Goal: Task Accomplishment & Management: Use online tool/utility

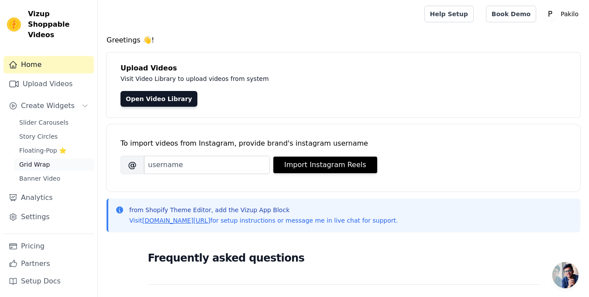
click at [41, 160] on span "Grid Wrap" at bounding box center [34, 164] width 31 height 9
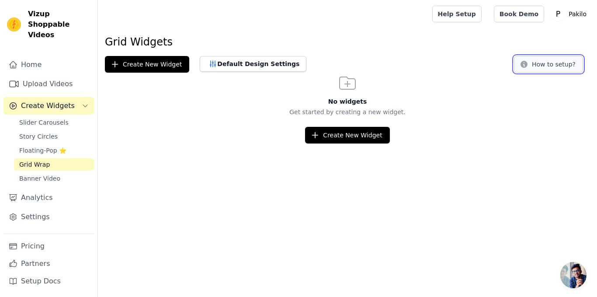
click at [543, 71] on button "How to setup?" at bounding box center [548, 64] width 69 height 17
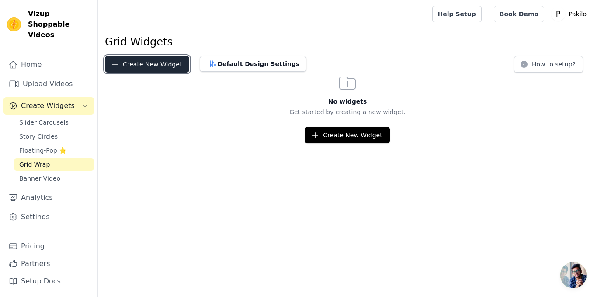
click at [148, 67] on button "Create New Widget" at bounding box center [147, 64] width 84 height 17
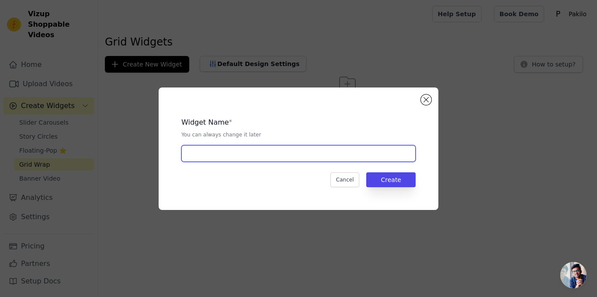
click at [258, 146] on input "text" at bounding box center [298, 153] width 234 height 17
click at [239, 154] on input "products" at bounding box center [298, 153] width 234 height 17
type input "sticky speaker"
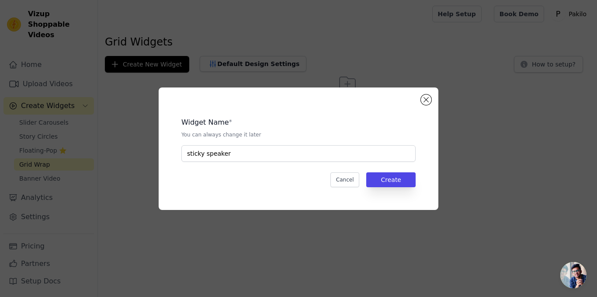
click at [389, 187] on div "Widget Name * You can always change it later sticky speaker Cancel Create" at bounding box center [299, 148] width 252 height 94
click at [389, 186] on button "Create" at bounding box center [390, 179] width 49 height 15
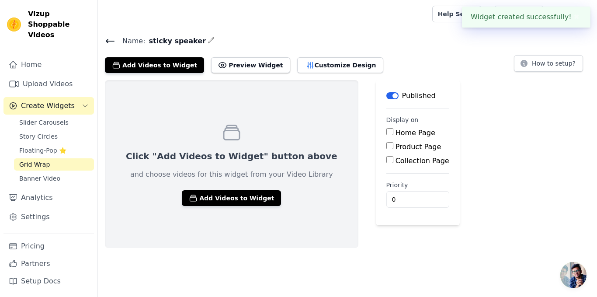
click at [395, 144] on label "Product Page" at bounding box center [418, 146] width 46 height 8
click at [386, 144] on input "Product Page" at bounding box center [389, 145] width 7 height 7
checkbox input "true"
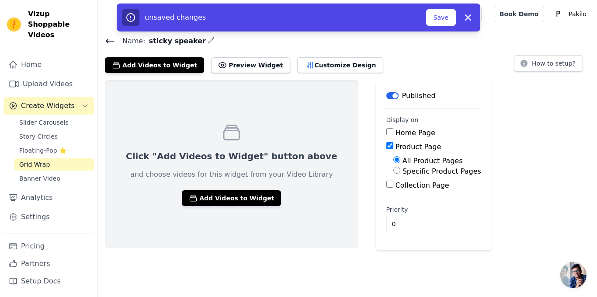
click at [402, 172] on label "Specific Product Pages" at bounding box center [441, 171] width 79 height 8
click at [393, 172] on input "Specific Product Pages" at bounding box center [396, 169] width 7 height 7
radio input "true"
click at [402, 172] on label "Specific Product Pages" at bounding box center [441, 171] width 79 height 8
click at [393, 172] on input "Specific Product Pages" at bounding box center [396, 169] width 7 height 7
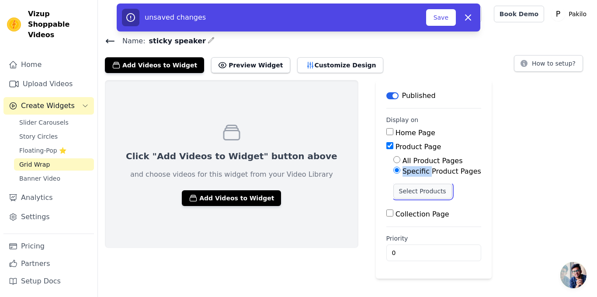
click at [393, 190] on button "Select Products" at bounding box center [422, 190] width 59 height 15
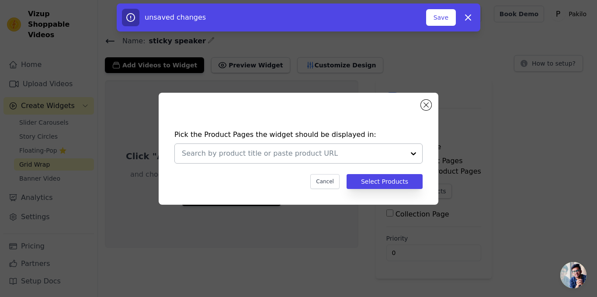
click at [318, 162] on div at bounding box center [293, 153] width 223 height 19
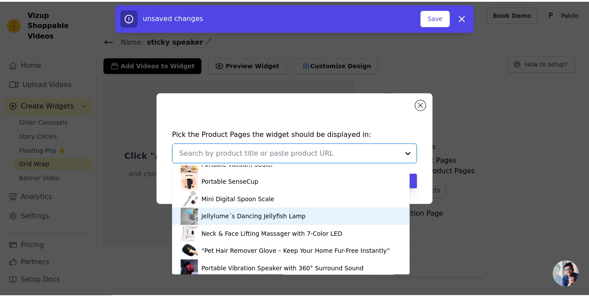
scroll to position [15, 0]
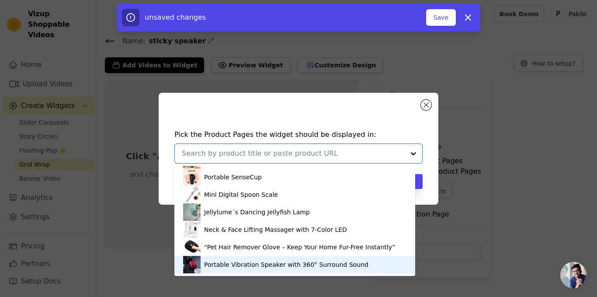
click at [264, 263] on div "Portable Vibration Speaker with 360° Surround Sound" at bounding box center [286, 264] width 164 height 9
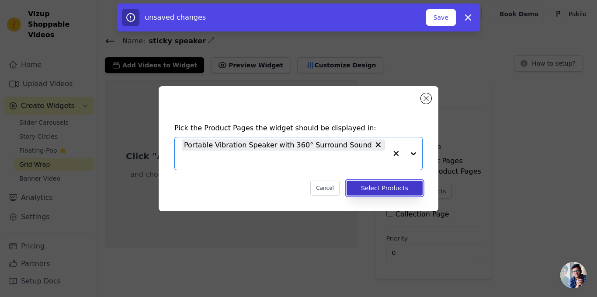
click at [389, 180] on button "Select Products" at bounding box center [384, 187] width 76 height 15
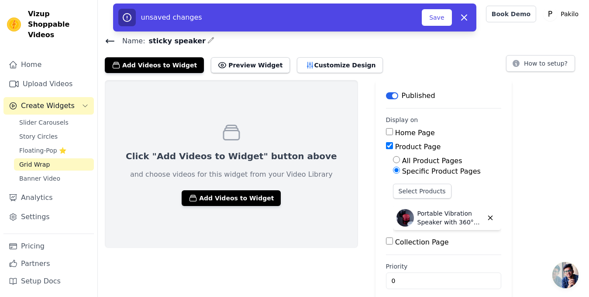
drag, startPoint x: 347, startPoint y: 182, endPoint x: 345, endPoint y: 196, distance: 14.1
click at [376, 196] on main "Label Published Display on Home Page Product Page All Product Pages Specific Pr…" at bounding box center [444, 193] width 136 height 226
click at [438, 14] on button "Save" at bounding box center [437, 17] width 30 height 17
click at [430, 26] on div "unsaved changes Save Dismiss" at bounding box center [294, 17] width 363 height 28
click at [430, 17] on button "Save" at bounding box center [437, 17] width 30 height 17
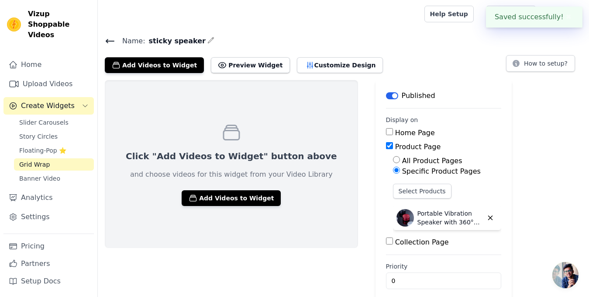
click at [414, 21] on div at bounding box center [259, 14] width 309 height 28
drag, startPoint x: 429, startPoint y: 21, endPoint x: 404, endPoint y: 20, distance: 25.8
drag, startPoint x: 404, startPoint y: 20, endPoint x: 375, endPoint y: 20, distance: 28.8
click at [375, 20] on div at bounding box center [259, 14] width 309 height 28
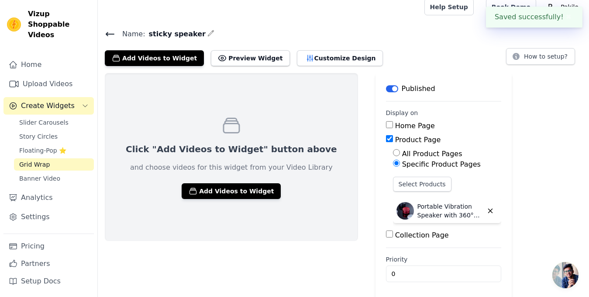
scroll to position [9, 0]
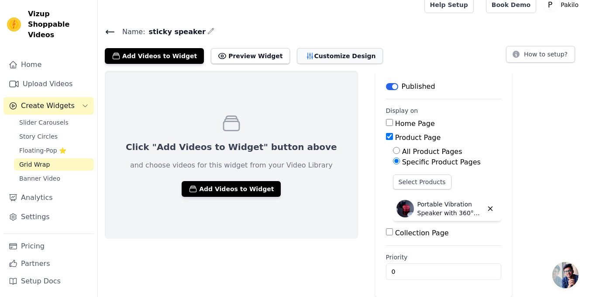
click at [324, 56] on button "Customize Design" at bounding box center [340, 56] width 86 height 16
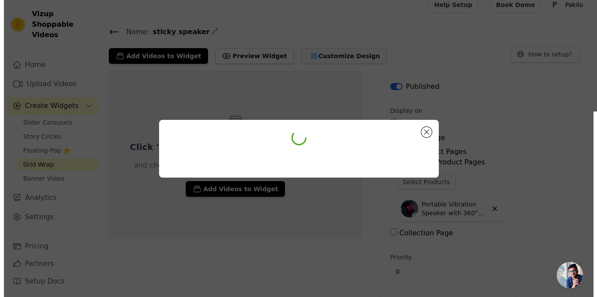
scroll to position [0, 0]
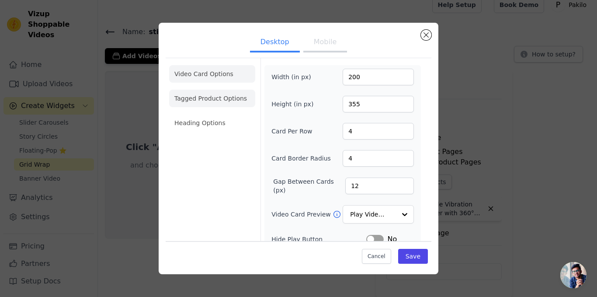
click at [215, 97] on li "Tagged Product Options" at bounding box center [212, 98] width 86 height 17
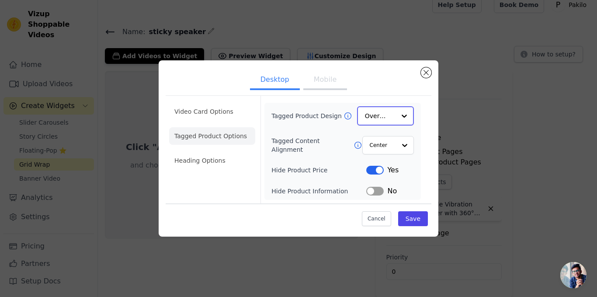
click at [394, 117] on input "Tagged Product Design" at bounding box center [380, 115] width 31 height 17
click at [394, 113] on input "Tagged Product Design" at bounding box center [380, 115] width 31 height 17
click at [393, 148] on input "Tagged Content Alignment" at bounding box center [382, 144] width 26 height 17
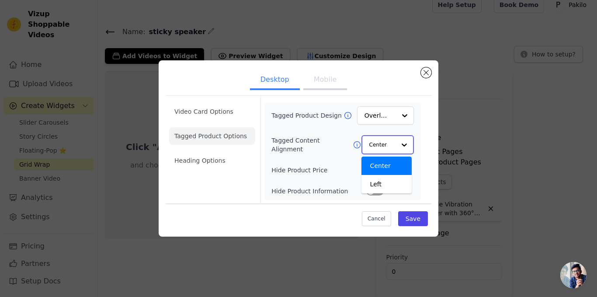
click at [393, 148] on input "Tagged Content Alignment" at bounding box center [382, 144] width 26 height 17
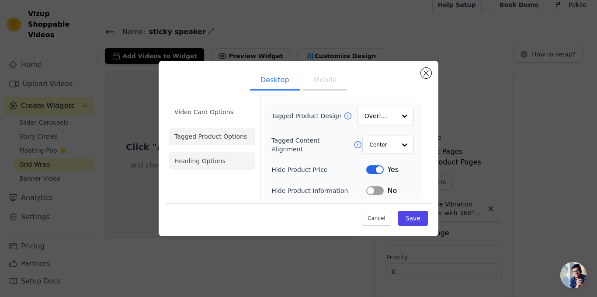
click at [204, 156] on li "Heading Options" at bounding box center [212, 160] width 86 height 17
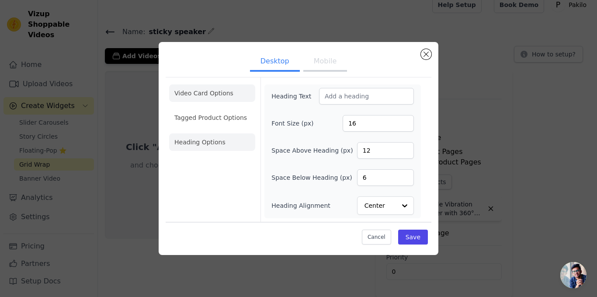
click at [214, 109] on li "Video Card Options" at bounding box center [212, 117] width 86 height 17
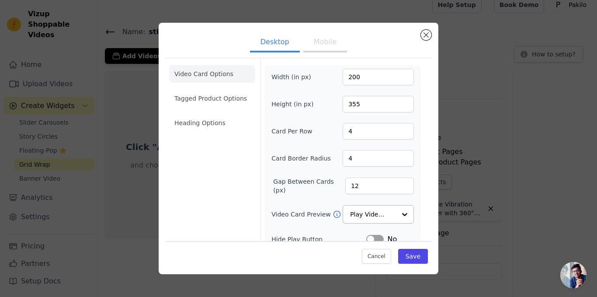
scroll to position [44, 0]
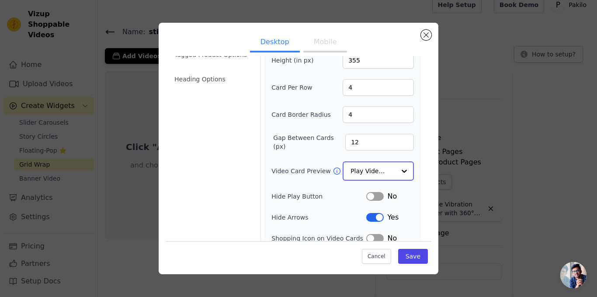
click at [371, 167] on input "Video Card Preview" at bounding box center [372, 170] width 45 height 17
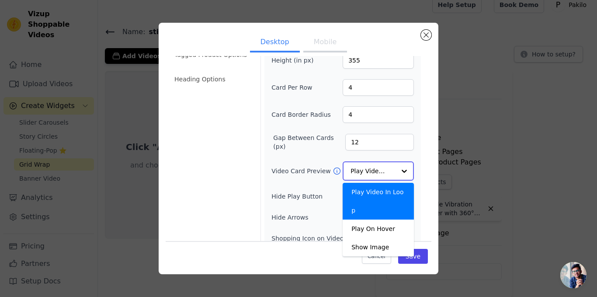
click at [371, 167] on input "Video Card Preview" at bounding box center [372, 170] width 45 height 17
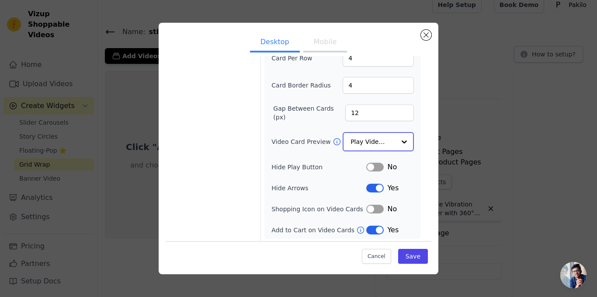
scroll to position [73, 0]
click at [372, 165] on button "Label" at bounding box center [374, 165] width 17 height 9
click at [373, 166] on button "Label" at bounding box center [374, 166] width 17 height 9
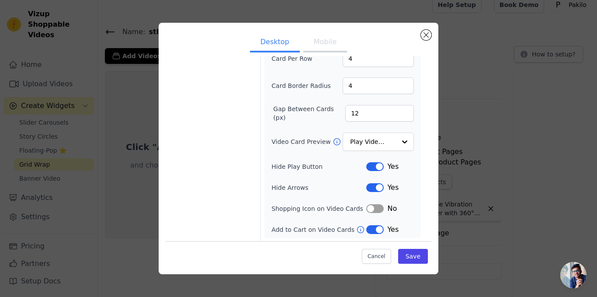
drag, startPoint x: 227, startPoint y: 123, endPoint x: 216, endPoint y: 123, distance: 10.5
click at [216, 123] on div "Video Card Options Tagged Product Options Heading Options" at bounding box center [212, 114] width 86 height 256
click at [404, 250] on button "Save" at bounding box center [413, 255] width 30 height 15
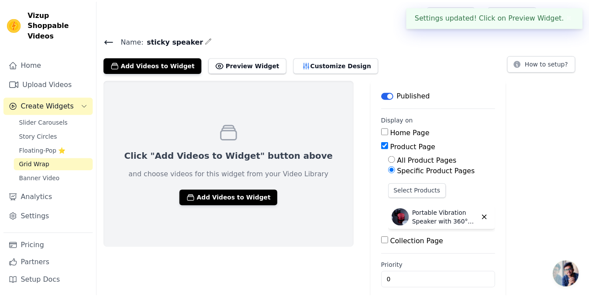
scroll to position [9, 0]
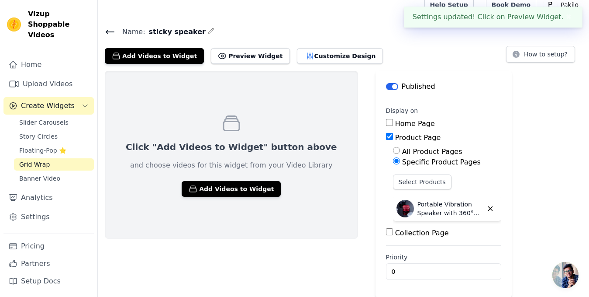
drag, startPoint x: 452, startPoint y: 61, endPoint x: 444, endPoint y: 59, distance: 8.6
drag, startPoint x: 444, startPoint y: 59, endPoint x: 407, endPoint y: 53, distance: 37.1
drag, startPoint x: 407, startPoint y: 53, endPoint x: 353, endPoint y: 40, distance: 55.3
click at [353, 40] on div "Name: sticky speaker Add Videos to Widget Preview Widget Customize Design How t…" at bounding box center [343, 45] width 491 height 38
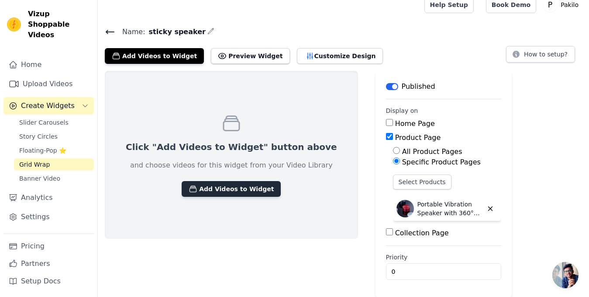
click at [213, 186] on button "Add Videos to Widget" at bounding box center [231, 189] width 99 height 16
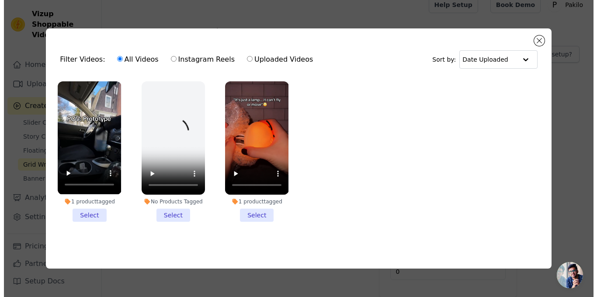
scroll to position [0, 0]
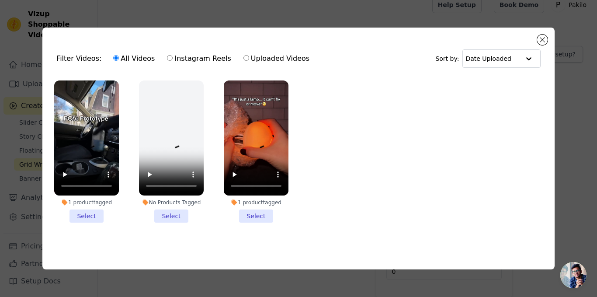
click at [562, 110] on div "Filter Videos: All Videos Instagram Reels Uploaded Videos Sort by: Date Uploade…" at bounding box center [298, 148] width 569 height 269
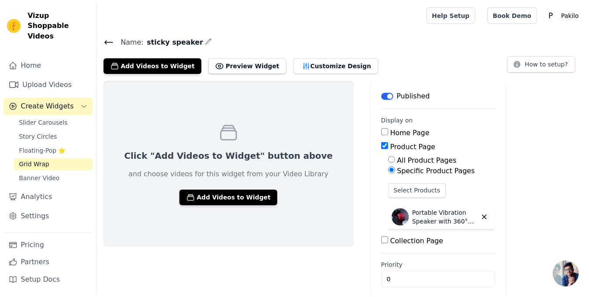
scroll to position [9, 0]
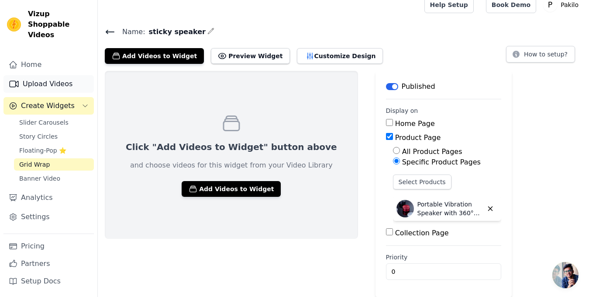
click at [29, 75] on link "Upload Videos" at bounding box center [48, 83] width 90 height 17
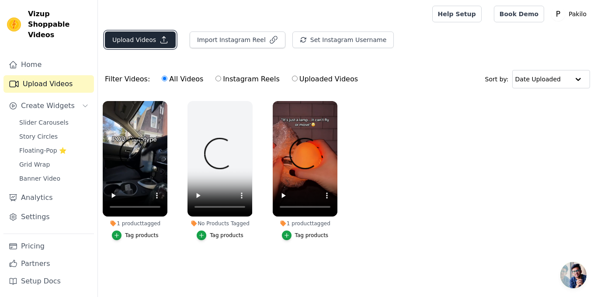
click at [144, 38] on button "Upload Videos" at bounding box center [140, 39] width 71 height 17
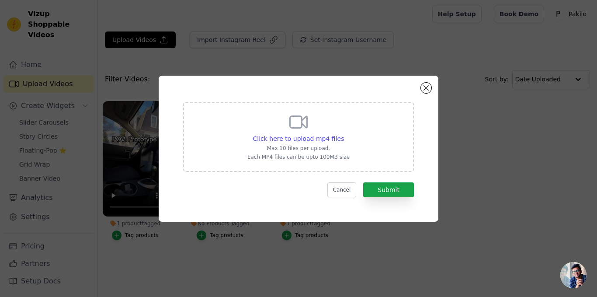
drag, startPoint x: 315, startPoint y: 109, endPoint x: 336, endPoint y: 97, distance: 23.8
click at [336, 97] on div "Click here to upload mp4 files Max 10 files per upload. Each MP4 files can be u…" at bounding box center [298, 148] width 248 height 114
click at [331, 135] on span "Click here to upload mp4 files" at bounding box center [298, 138] width 91 height 7
click at [343, 134] on input "Click here to upload mp4 files Max 10 files per upload. Each MP4 files can be u…" at bounding box center [343, 134] width 0 height 0
type input "C:\fakepath\ssstik.io_1756535522844.mp4"
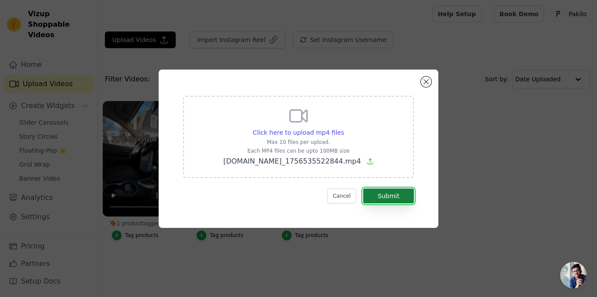
click at [389, 200] on button "Submit" at bounding box center [388, 195] width 51 height 15
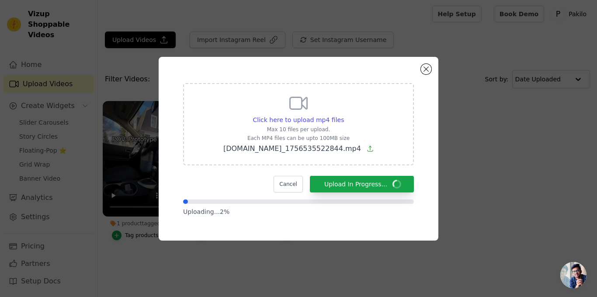
drag, startPoint x: 213, startPoint y: 179, endPoint x: 187, endPoint y: 182, distance: 26.4
click at [187, 182] on div "Cancel Upload In Progress..." at bounding box center [298, 184] width 231 height 17
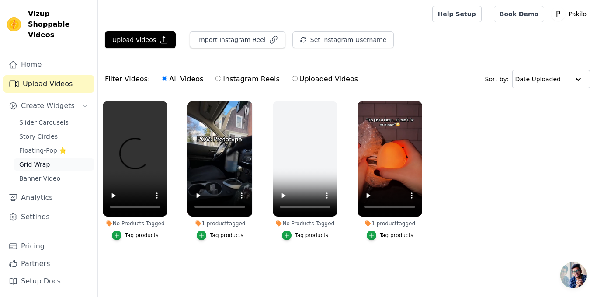
click at [44, 160] on span "Grid Wrap" at bounding box center [34, 164] width 31 height 9
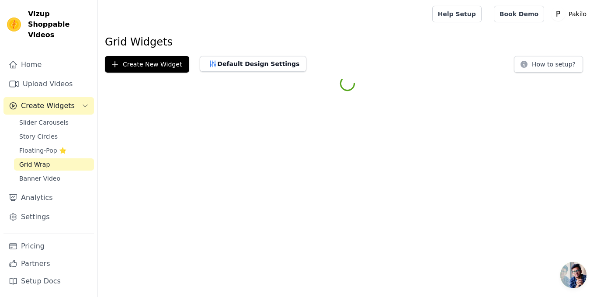
click at [44, 160] on span "Grid Wrap" at bounding box center [34, 164] width 31 height 9
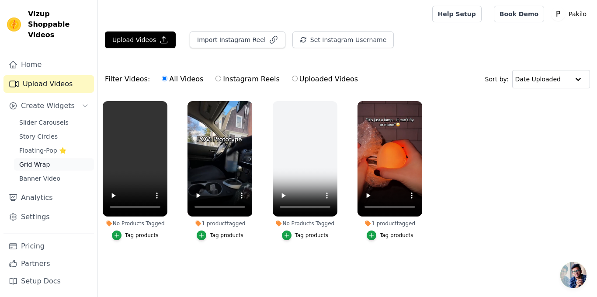
click at [33, 160] on span "Grid Wrap" at bounding box center [34, 164] width 31 height 9
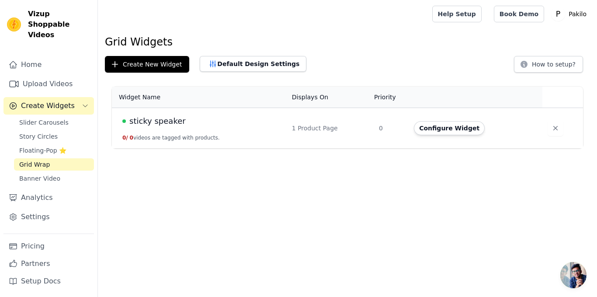
click at [376, 128] on td "0" at bounding box center [390, 128] width 35 height 41
click at [424, 128] on button "Configure Widget" at bounding box center [449, 128] width 71 height 14
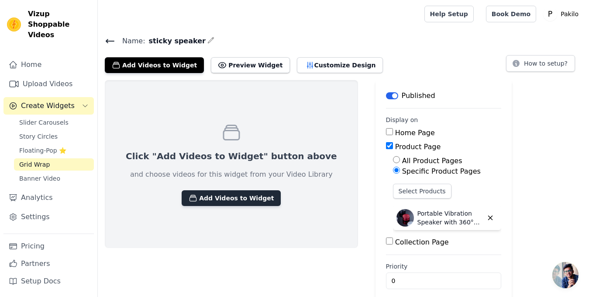
click at [232, 199] on button "Add Videos to Widget" at bounding box center [231, 198] width 99 height 16
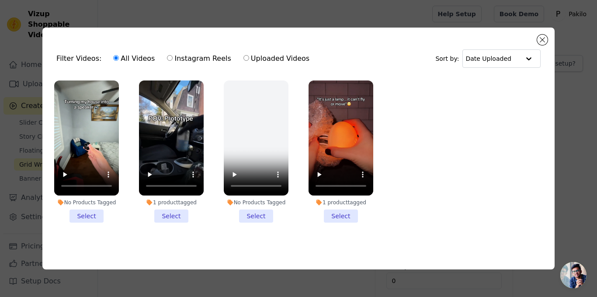
drag, startPoint x: 124, startPoint y: 243, endPoint x: 89, endPoint y: 249, distance: 35.9
click at [90, 249] on div "Filter Videos: All Videos Instagram Reels Uploaded Videos Sort by: Date Uploade…" at bounding box center [298, 149] width 512 height 242
click at [129, 246] on div "Filter Videos: All Videos Instagram Reels Uploaded Videos Sort by: Date Uploade…" at bounding box center [298, 149] width 512 height 242
drag, startPoint x: 129, startPoint y: 246, endPoint x: 95, endPoint y: 257, distance: 36.2
click at [95, 257] on div "Filter Videos: All Videos Instagram Reels Uploaded Videos Sort by: Date Uploade…" at bounding box center [298, 149] width 512 height 242
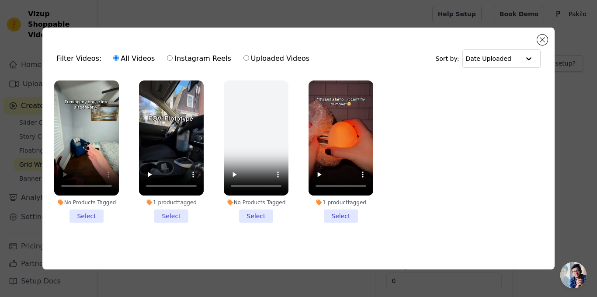
drag, startPoint x: 91, startPoint y: 244, endPoint x: 85, endPoint y: 249, distance: 7.8
click at [85, 249] on div "Filter Videos: All Videos Instagram Reels Uploaded Videos Sort by: Date Uploade…" at bounding box center [298, 149] width 512 height 242
click at [87, 213] on li "No Products Tagged Select" at bounding box center [86, 151] width 65 height 142
click at [0, 0] on input "No Products Tagged Select" at bounding box center [0, 0] width 0 height 0
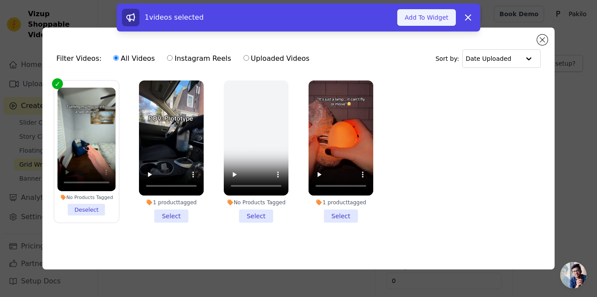
click at [438, 23] on button "Add To Widget" at bounding box center [426, 17] width 59 height 17
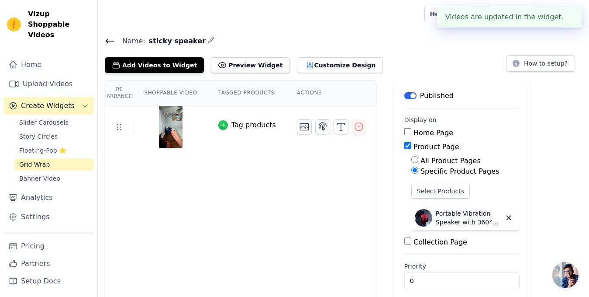
click at [220, 125] on icon "button" at bounding box center [223, 125] width 6 height 6
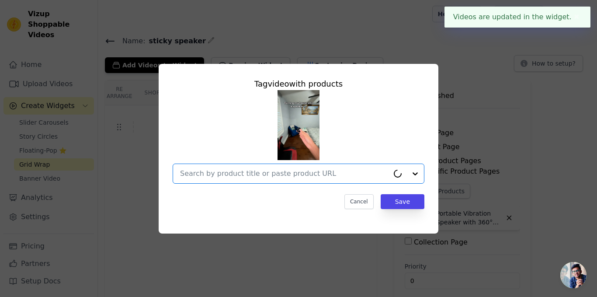
click at [331, 178] on input "text" at bounding box center [284, 173] width 209 height 10
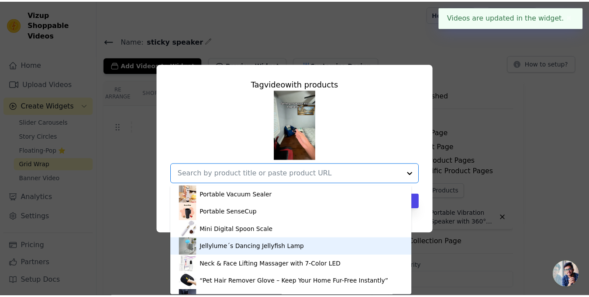
scroll to position [15, 0]
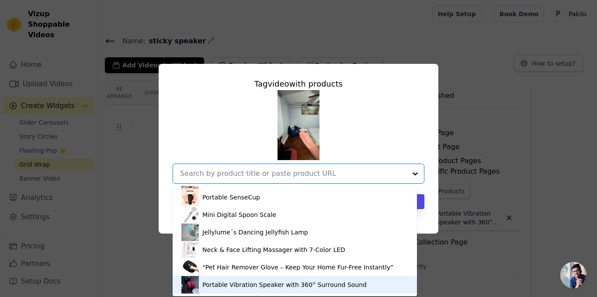
click at [209, 285] on div "Portable Vibration Speaker with 360° Surround Sound" at bounding box center [284, 284] width 164 height 9
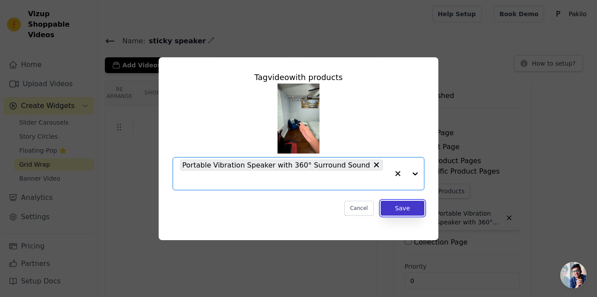
click at [404, 200] on button "Save" at bounding box center [402, 207] width 44 height 15
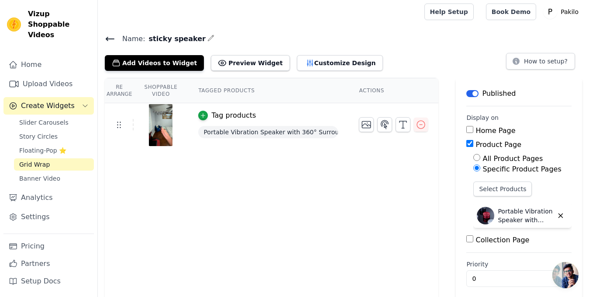
scroll to position [0, 0]
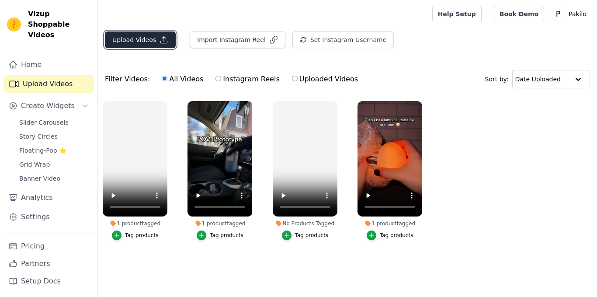
drag, startPoint x: 193, startPoint y: 58, endPoint x: 146, endPoint y: 43, distance: 49.7
click at [146, 43] on button "Upload Videos" at bounding box center [140, 39] width 71 height 17
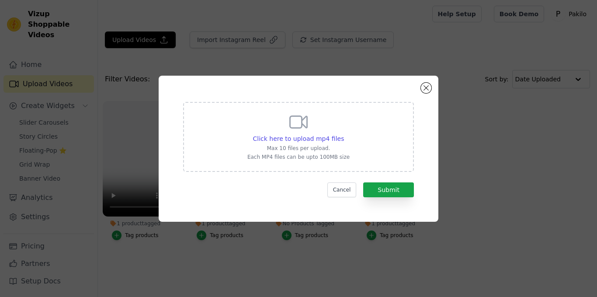
click at [284, 124] on div "Click here to upload mp4 files Max 10 files per upload. Each MP4 files can be u…" at bounding box center [298, 135] width 102 height 49
click at [343, 134] on input "Click here to upload mp4 files Max 10 files per upload. Each MP4 files can be u…" at bounding box center [343, 134] width 0 height 0
type input "C:\fakepath\snaptik_7489703914833546551_hd.mp4"
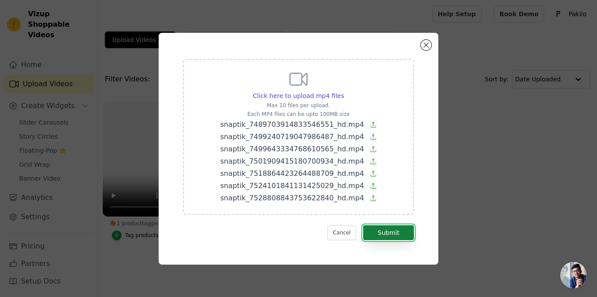
click at [385, 227] on button "Submit" at bounding box center [388, 232] width 51 height 15
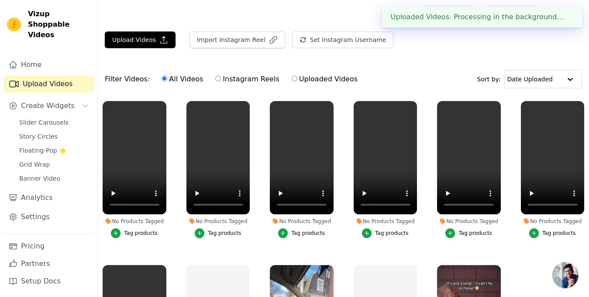
click at [577, 39] on div "Upload Videos Import Instagram Reel Set Instagram Username Import Latest IG Ree…" at bounding box center [343, 43] width 491 height 24
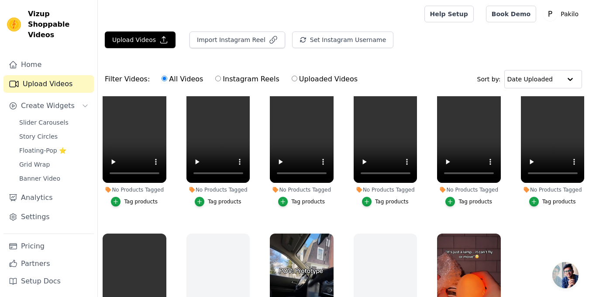
scroll to position [17, 0]
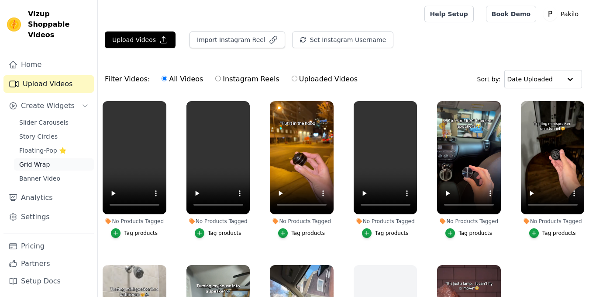
click at [36, 160] on span "Grid Wrap" at bounding box center [34, 164] width 31 height 9
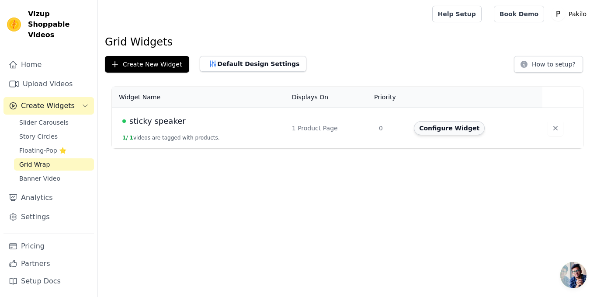
click at [443, 126] on button "Configure Widget" at bounding box center [449, 128] width 71 height 14
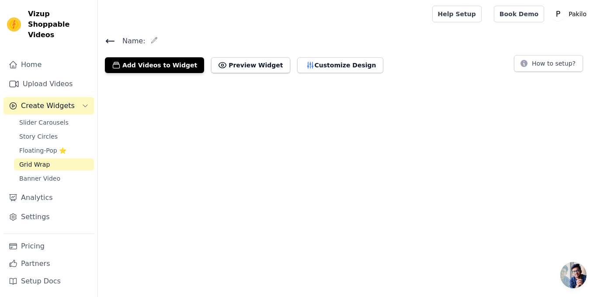
drag, startPoint x: 401, startPoint y: 106, endPoint x: 393, endPoint y: 82, distance: 25.0
click at [393, 80] on html "Vizup Shoppable Videos Home Upload Videos Create Widgets Slider Carousels Story…" at bounding box center [298, 40] width 597 height 80
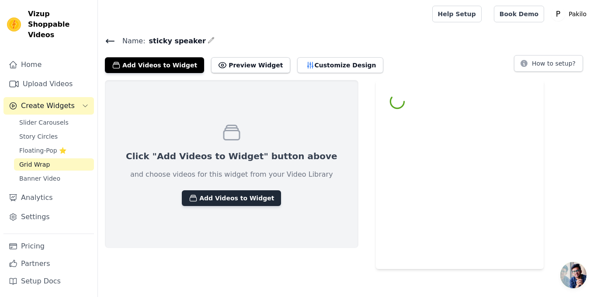
click at [230, 203] on button "Add Videos to Widget" at bounding box center [231, 198] width 99 height 16
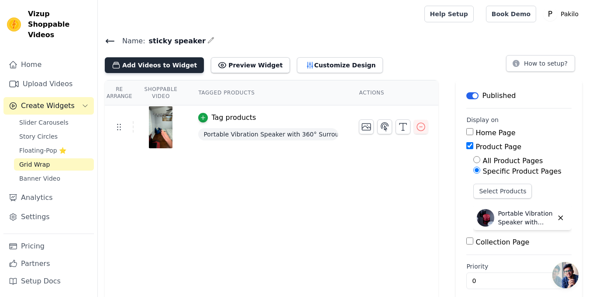
click at [163, 70] on button "Add Videos to Widget" at bounding box center [154, 65] width 99 height 16
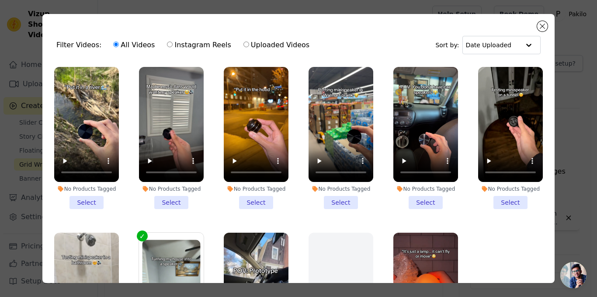
click at [86, 196] on li "No Products Tagged Select" at bounding box center [86, 138] width 65 height 142
click at [0, 0] on input "No Products Tagged Select" at bounding box center [0, 0] width 0 height 0
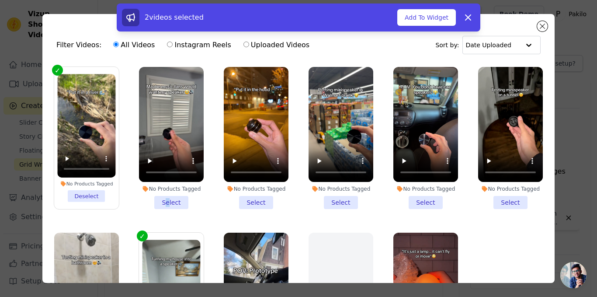
click at [165, 196] on li "No Products Tagged Select" at bounding box center [171, 138] width 65 height 142
click at [176, 202] on li "No Products Tagged Select" at bounding box center [171, 138] width 65 height 142
click at [0, 0] on input "No Products Tagged Select" at bounding box center [0, 0] width 0 height 0
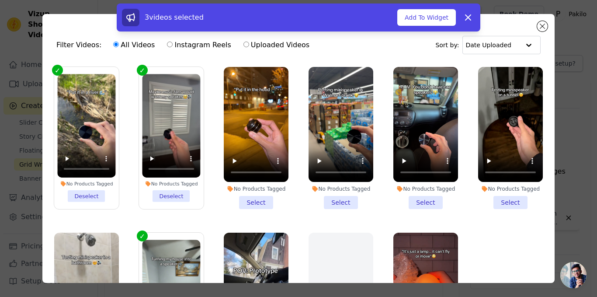
click at [257, 200] on li "No Products Tagged Select" at bounding box center [256, 138] width 65 height 142
click at [0, 0] on input "No Products Tagged Select" at bounding box center [0, 0] width 0 height 0
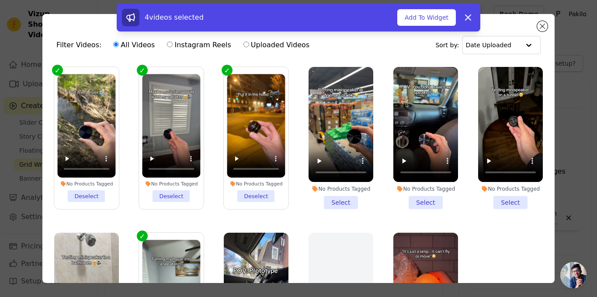
click at [329, 197] on li "No Products Tagged Select" at bounding box center [340, 138] width 65 height 142
click at [0, 0] on input "No Products Tagged Select" at bounding box center [0, 0] width 0 height 0
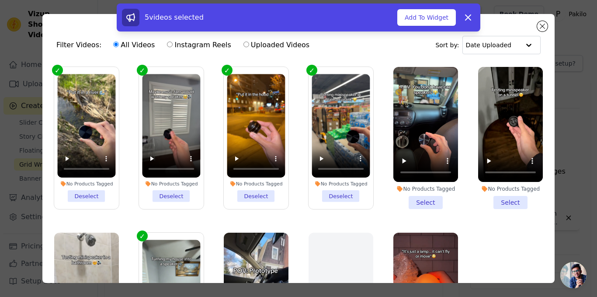
click at [414, 196] on li "No Products Tagged Select" at bounding box center [425, 138] width 65 height 142
click at [0, 0] on input "No Products Tagged Select" at bounding box center [0, 0] width 0 height 0
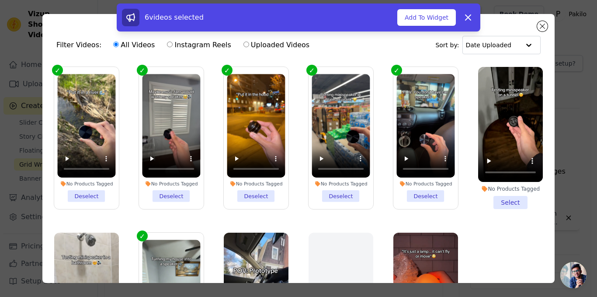
click at [502, 200] on li "No Products Tagged Select" at bounding box center [510, 138] width 65 height 142
click at [0, 0] on input "No Products Tagged Select" at bounding box center [0, 0] width 0 height 0
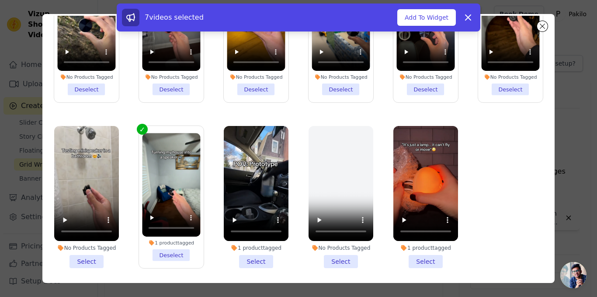
scroll to position [76, 0]
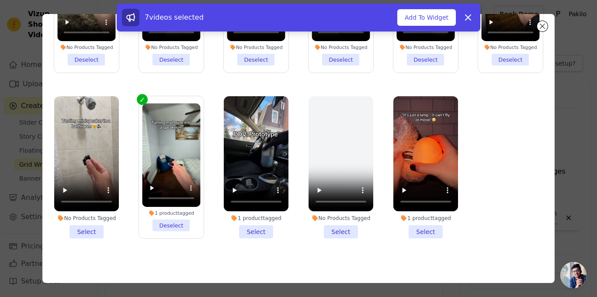
click at [92, 228] on li "No Products Tagged Select" at bounding box center [86, 167] width 65 height 142
click at [0, 0] on input "No Products Tagged Select" at bounding box center [0, 0] width 0 height 0
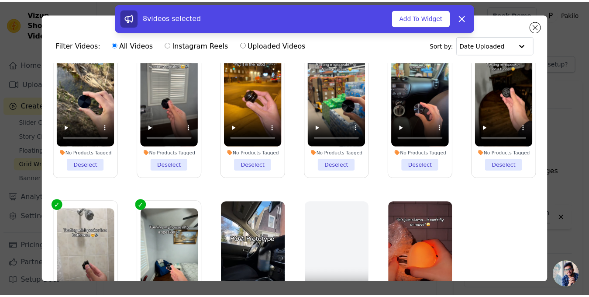
scroll to position [0, 0]
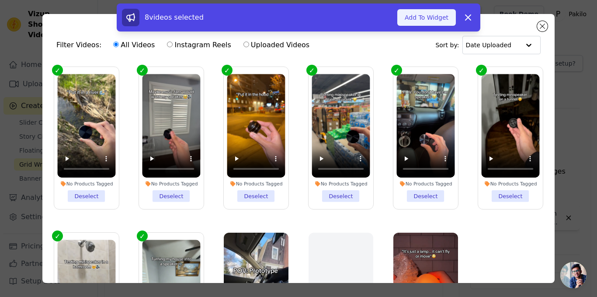
click at [417, 22] on button "Add To Widget" at bounding box center [426, 17] width 59 height 17
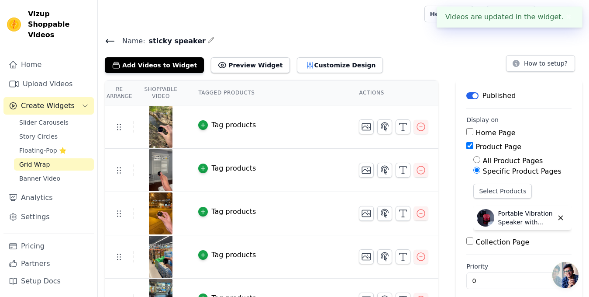
drag, startPoint x: 409, startPoint y: 70, endPoint x: 376, endPoint y: 63, distance: 34.0
click at [376, 63] on div "Add Videos to Widget Preview Widget Customize Design How to setup?" at bounding box center [343, 63] width 477 height 19
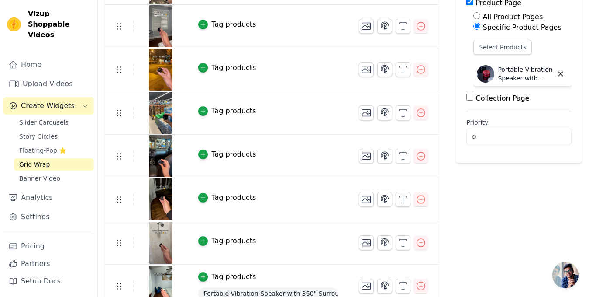
scroll to position [155, 0]
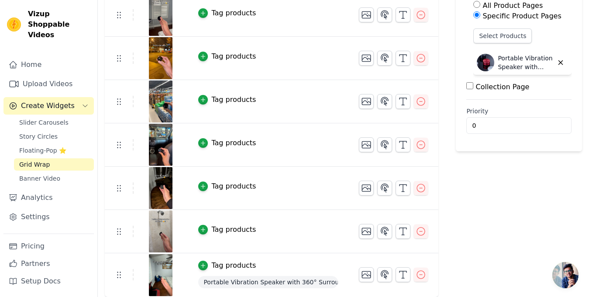
click at [207, 228] on button "Tag products" at bounding box center [227, 229] width 58 height 10
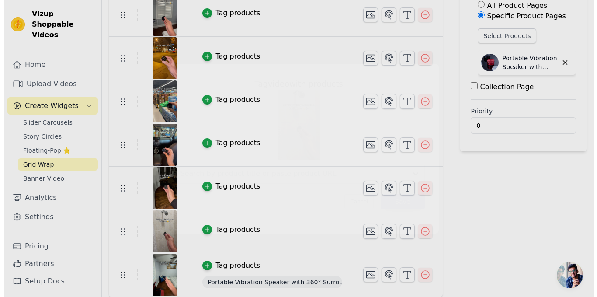
scroll to position [0, 0]
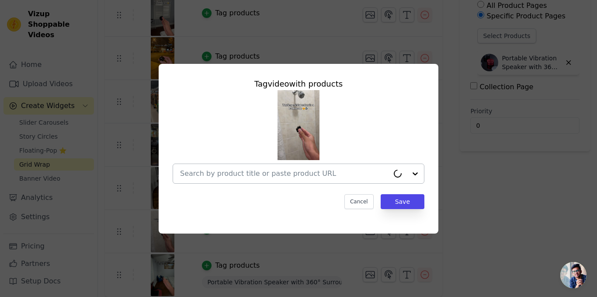
click at [255, 169] on input "text" at bounding box center [284, 173] width 209 height 10
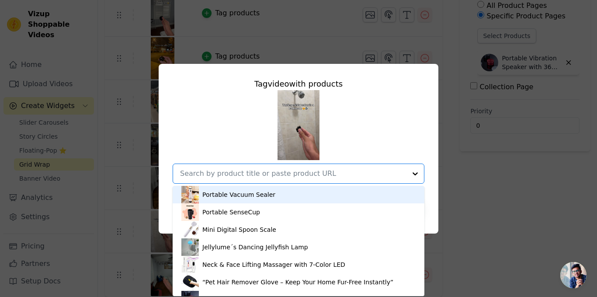
click at [335, 170] on input "text" at bounding box center [293, 173] width 226 height 10
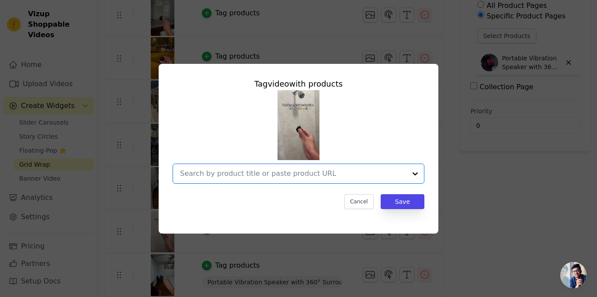
click at [335, 171] on input "text" at bounding box center [293, 173] width 226 height 10
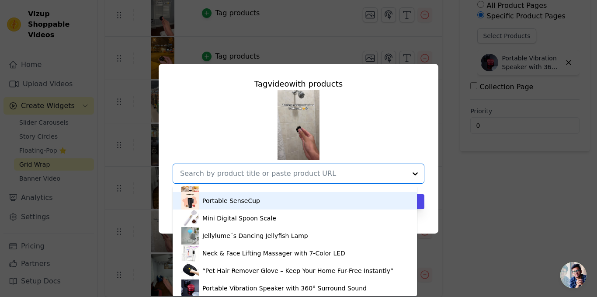
scroll to position [15, 0]
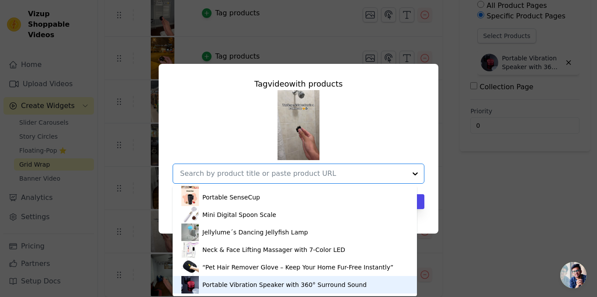
click at [228, 281] on div "Portable Vibration Speaker with 360° Surround Sound" at bounding box center [284, 284] width 164 height 9
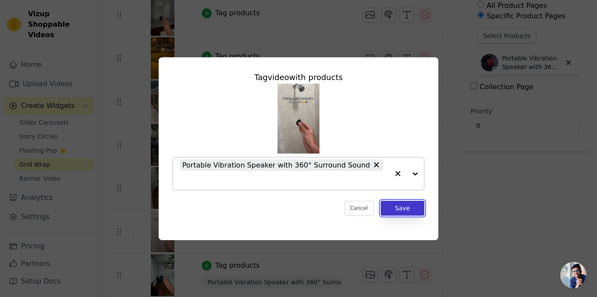
click at [409, 200] on button "Save" at bounding box center [402, 207] width 44 height 15
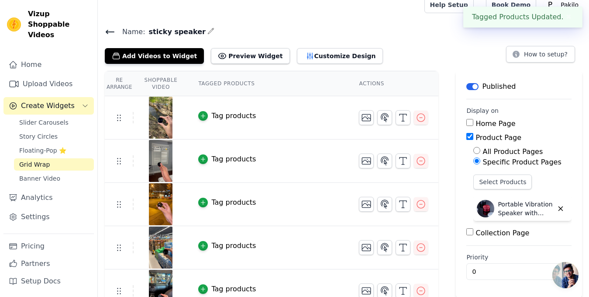
scroll to position [155, 0]
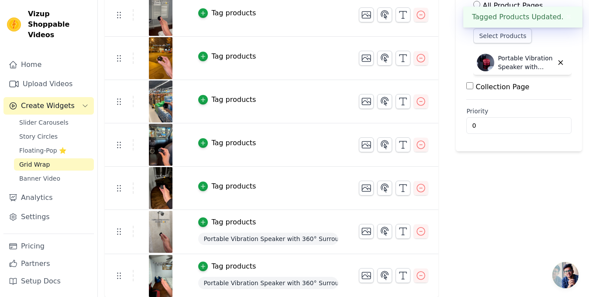
click at [219, 190] on div "Tag products" at bounding box center [233, 186] width 45 height 10
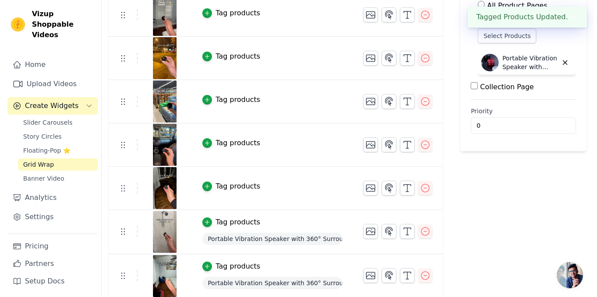
scroll to position [0, 0]
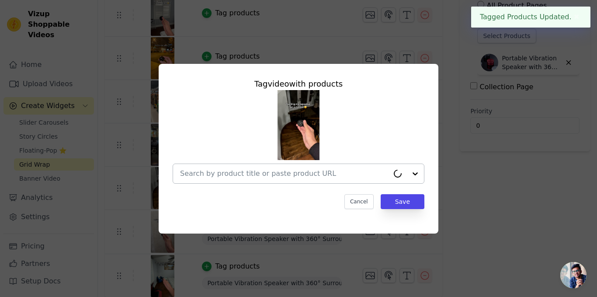
click at [246, 183] on div at bounding box center [299, 173] width 252 height 20
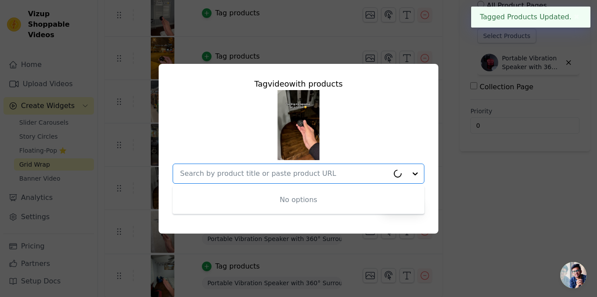
click at [248, 171] on input "text" at bounding box center [284, 173] width 209 height 10
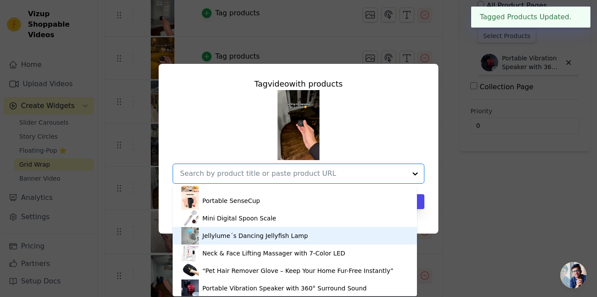
scroll to position [15, 0]
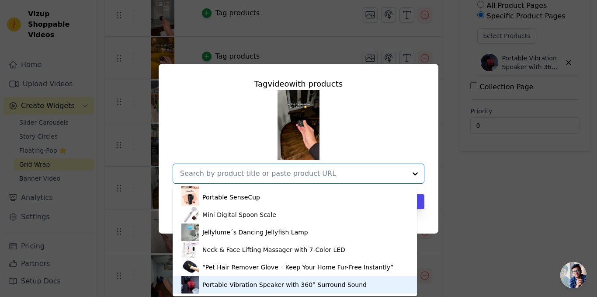
click at [239, 280] on div "Portable Vibration Speaker with 360° Surround Sound" at bounding box center [284, 284] width 164 height 9
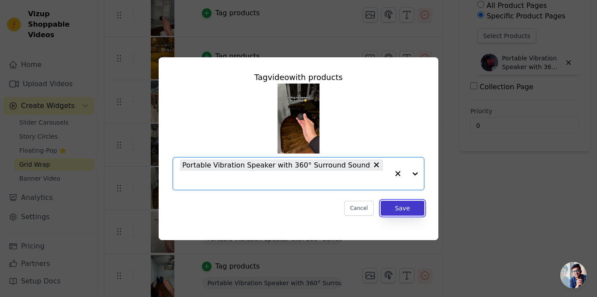
click at [412, 200] on button "Save" at bounding box center [402, 207] width 44 height 15
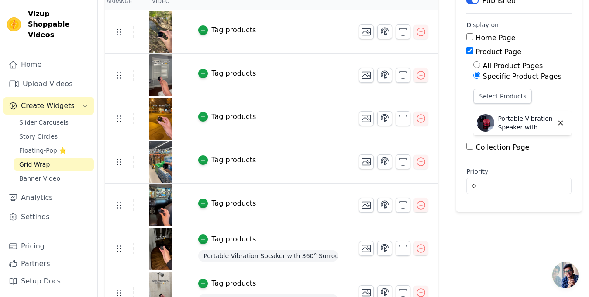
scroll to position [157, 0]
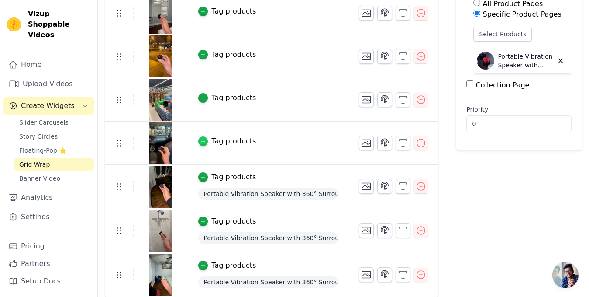
click at [202, 141] on icon "button" at bounding box center [203, 141] width 6 height 6
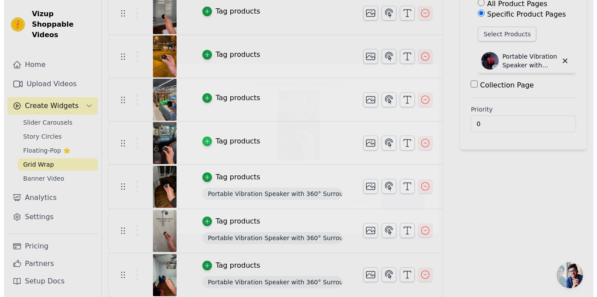
scroll to position [0, 0]
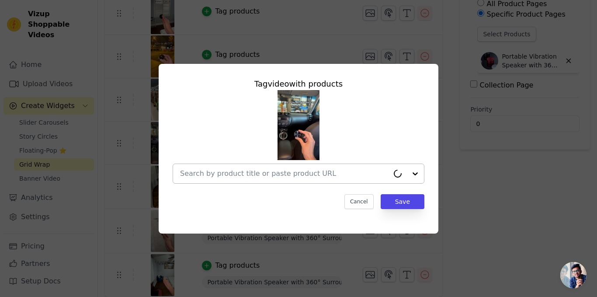
click at [284, 173] on input "text" at bounding box center [284, 173] width 209 height 10
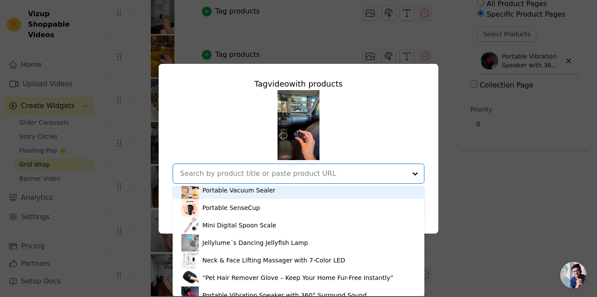
scroll to position [15, 0]
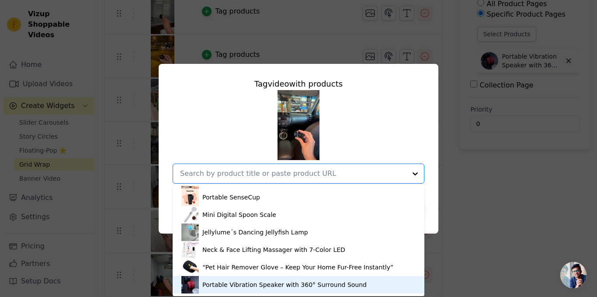
click at [251, 286] on div "Portable Vibration Speaker with 360° Surround Sound" at bounding box center [284, 284] width 164 height 9
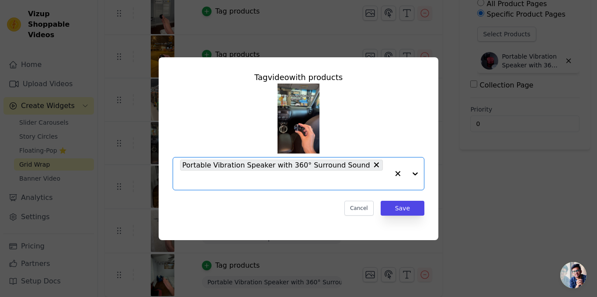
click at [395, 193] on div "Tag video with products Option Portable Vibration Speaker with 360° Surround So…" at bounding box center [299, 143] width 266 height 158
click at [394, 203] on button "Save" at bounding box center [402, 207] width 44 height 15
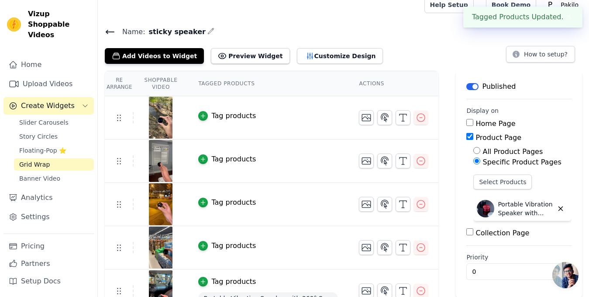
scroll to position [157, 0]
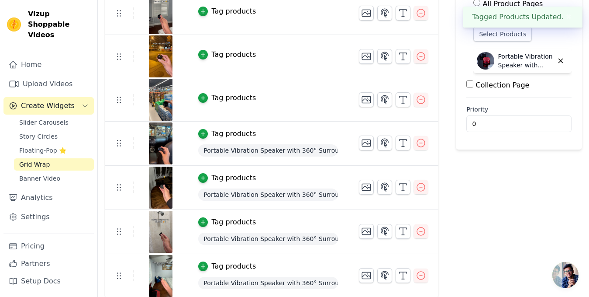
click at [192, 97] on td "Tag products" at bounding box center [268, 99] width 161 height 43
click at [203, 97] on div "button" at bounding box center [203, 98] width 10 height 10
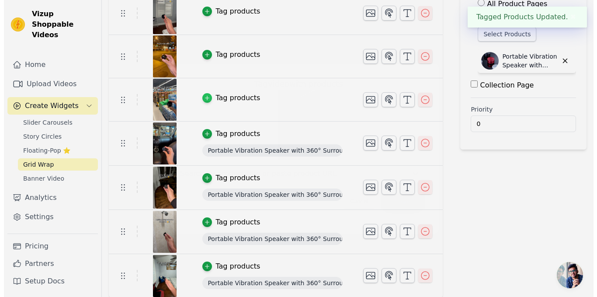
scroll to position [0, 0]
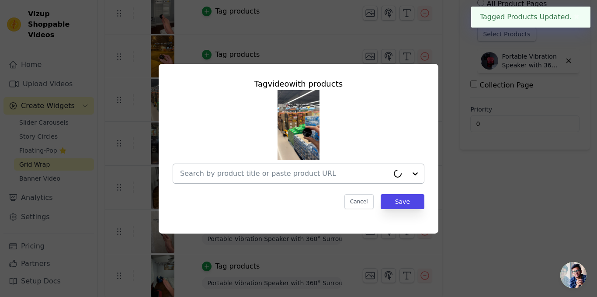
click at [214, 183] on div at bounding box center [284, 173] width 209 height 19
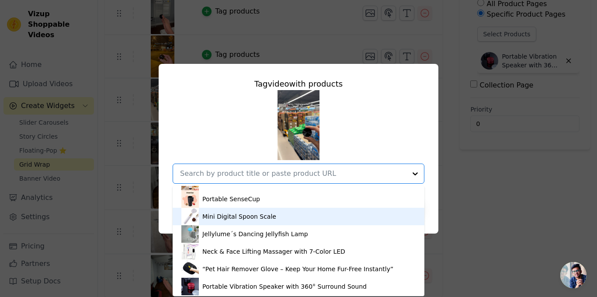
scroll to position [15, 0]
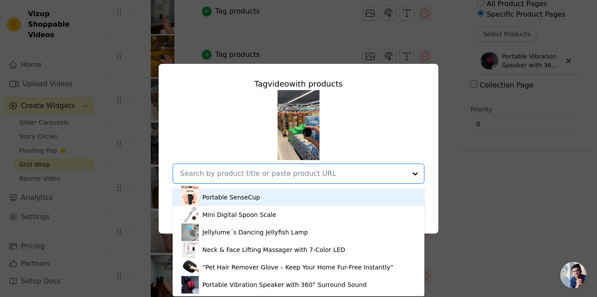
click at [489, 204] on div "Tag video with products Portable Vacuum Sealer Portable SenseCup Mini Digital S…" at bounding box center [298, 148] width 569 height 197
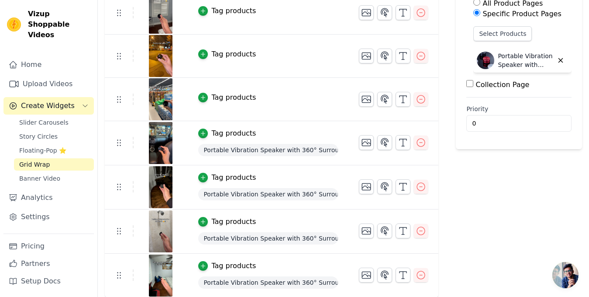
scroll to position [158, 0]
click at [206, 131] on button "Tag products" at bounding box center [227, 133] width 58 height 10
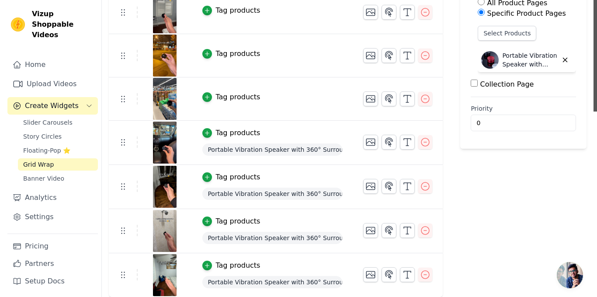
scroll to position [0, 0]
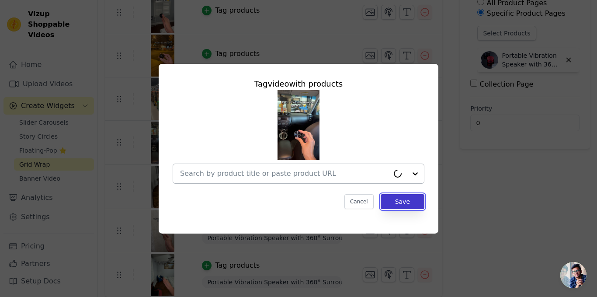
click at [398, 204] on button "Save" at bounding box center [402, 201] width 44 height 15
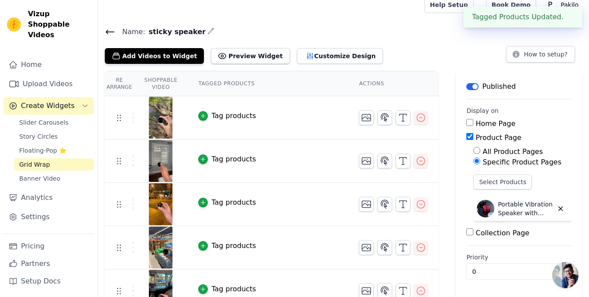
scroll to position [157, 0]
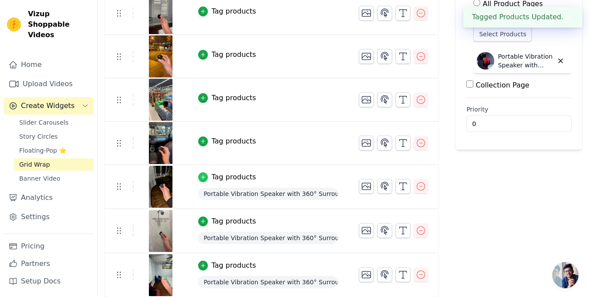
click at [204, 179] on div "button" at bounding box center [203, 177] width 10 height 10
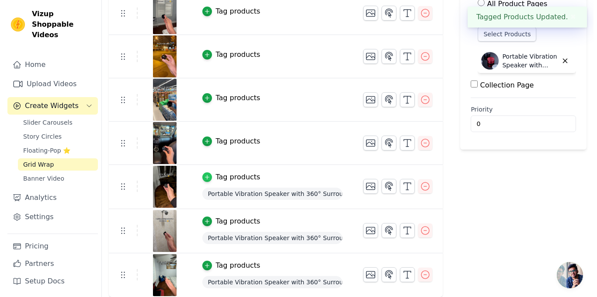
scroll to position [0, 0]
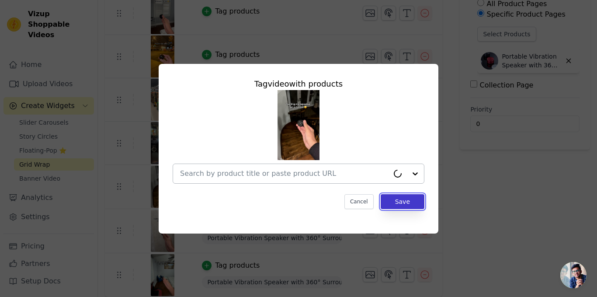
click at [394, 201] on button "Save" at bounding box center [402, 201] width 44 height 15
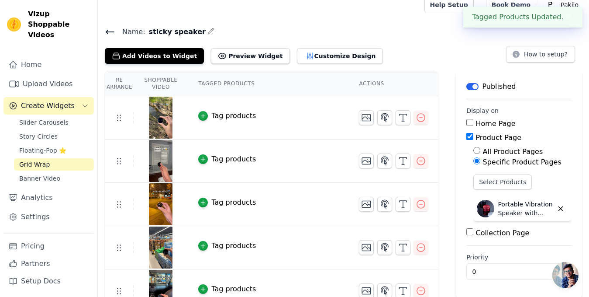
scroll to position [156, 0]
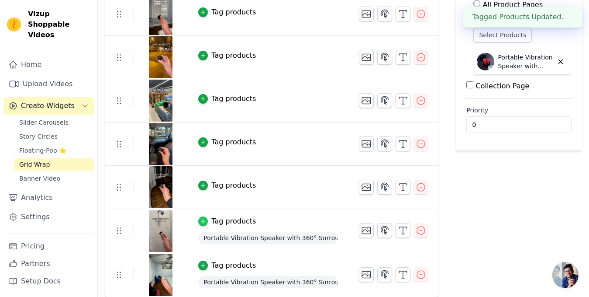
click at [200, 221] on icon "button" at bounding box center [203, 221] width 6 height 6
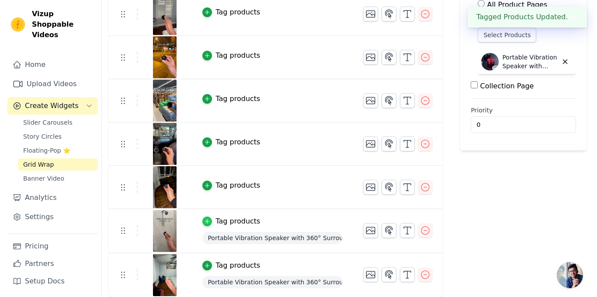
scroll to position [0, 0]
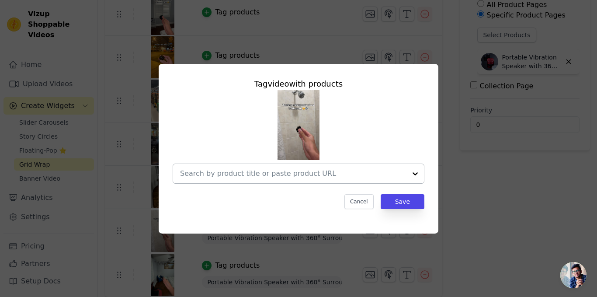
click at [407, 211] on div "Tag video with products Cancel Save" at bounding box center [299, 143] width 266 height 145
click at [397, 198] on button "Save" at bounding box center [402, 201] width 44 height 15
click at [389, 203] on button "Save" at bounding box center [402, 201] width 44 height 15
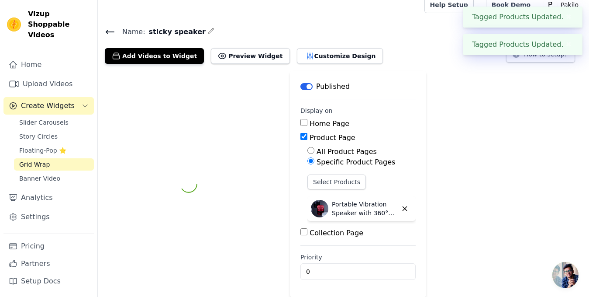
scroll to position [155, 0]
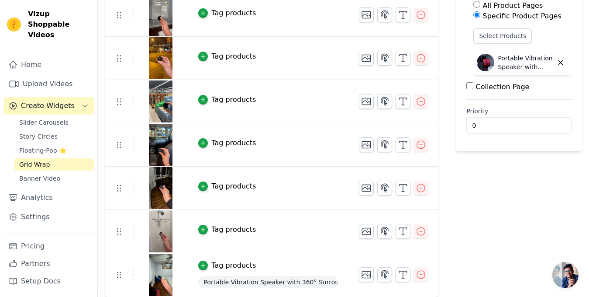
click at [214, 265] on div "Tag products" at bounding box center [233, 265] width 45 height 10
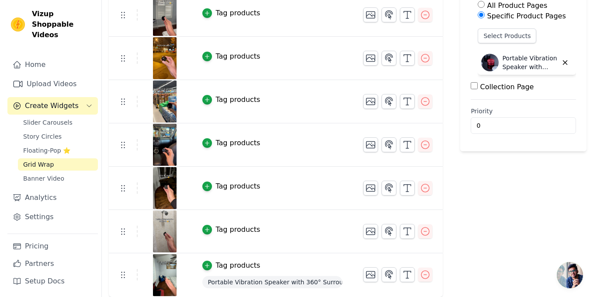
scroll to position [0, 0]
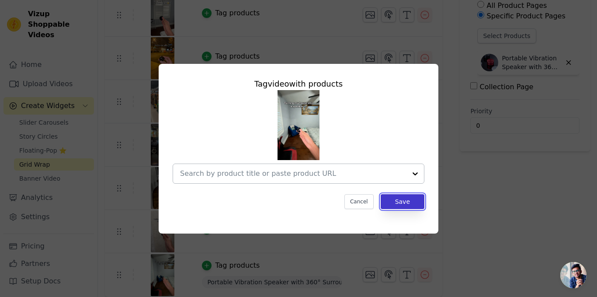
click at [396, 202] on button "Save" at bounding box center [402, 201] width 44 height 15
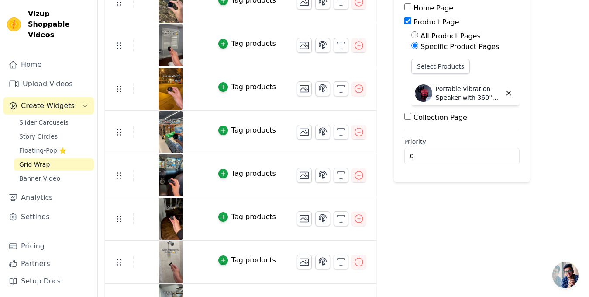
scroll to position [110, 0]
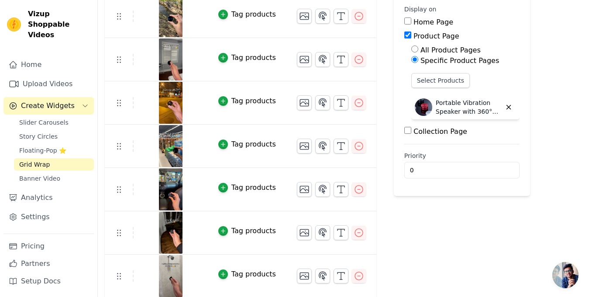
drag, startPoint x: 467, startPoint y: 194, endPoint x: 451, endPoint y: 240, distance: 49.2
drag, startPoint x: 451, startPoint y: 240, endPoint x: 445, endPoint y: 249, distance: 10.7
drag, startPoint x: 445, startPoint y: 249, endPoint x: 438, endPoint y: 254, distance: 7.8
drag, startPoint x: 438, startPoint y: 254, endPoint x: 431, endPoint y: 260, distance: 9.6
drag, startPoint x: 431, startPoint y: 260, endPoint x: 423, endPoint y: 268, distance: 11.4
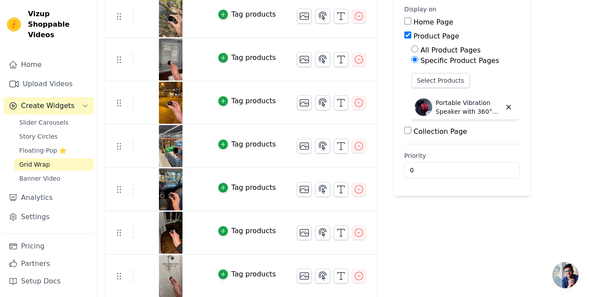
click at [423, 268] on div "Label Published Display on Home Page Product Page All Product Pages Specific Pr…" at bounding box center [462, 154] width 136 height 371
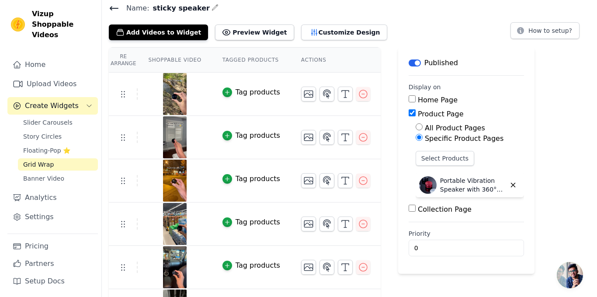
scroll to position [0, 0]
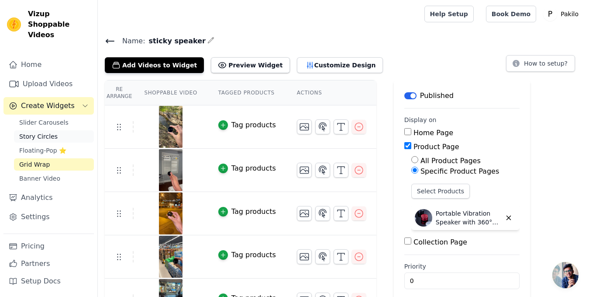
click at [49, 132] on span "Story Circles" at bounding box center [38, 136] width 38 height 9
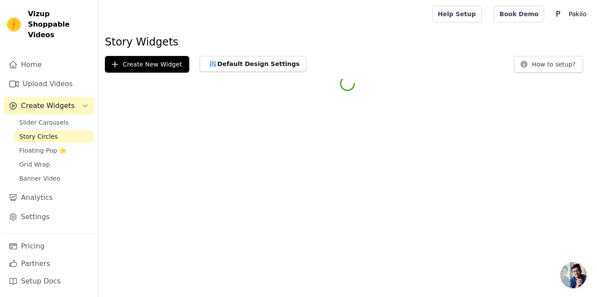
drag, startPoint x: 421, startPoint y: 31, endPoint x: 393, endPoint y: 31, distance: 27.5
click at [393, 31] on main "Story Widgets Create New Widget Default Design Settings How to setup?" at bounding box center [347, 61] width 499 height 66
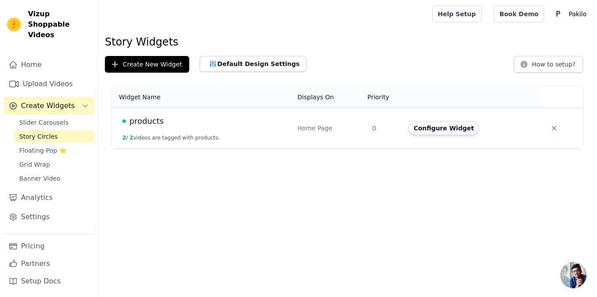
click at [422, 130] on button "Configure Widget" at bounding box center [443, 128] width 71 height 14
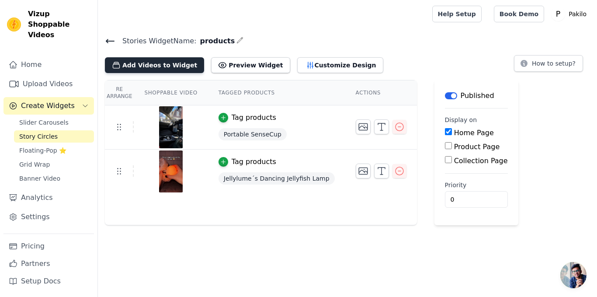
click at [165, 63] on button "Add Videos to Widget" at bounding box center [154, 65] width 99 height 16
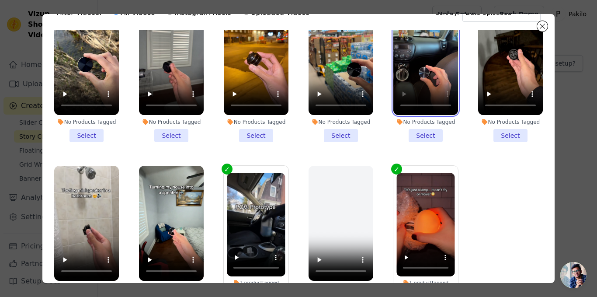
scroll to position [60, 0]
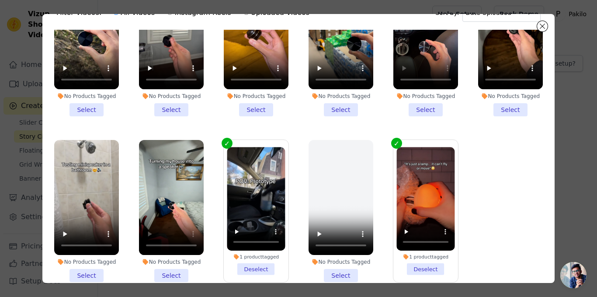
click at [134, 197] on div "No Products Tagged Select" at bounding box center [171, 211] width 74 height 152
click at [50, 223] on div "No Products Tagged Select" at bounding box center [86, 211] width 74 height 152
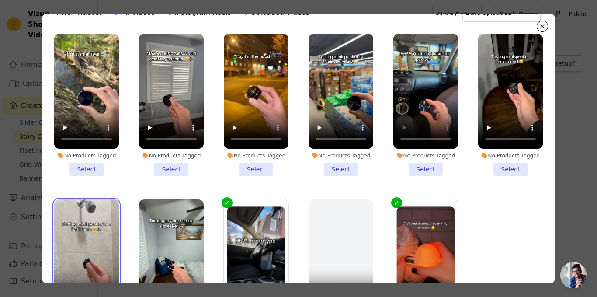
scroll to position [0, 0]
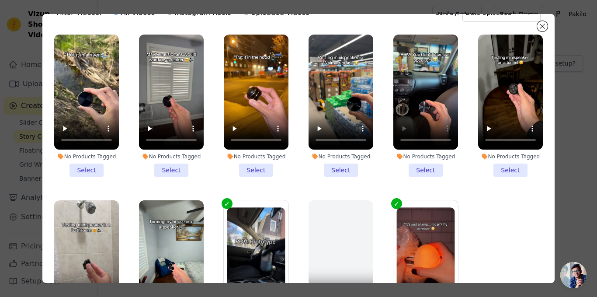
click at [496, 170] on li "No Products Tagged Select" at bounding box center [510, 106] width 65 height 142
click at [0, 0] on input "No Products Tagged Select" at bounding box center [0, 0] width 0 height 0
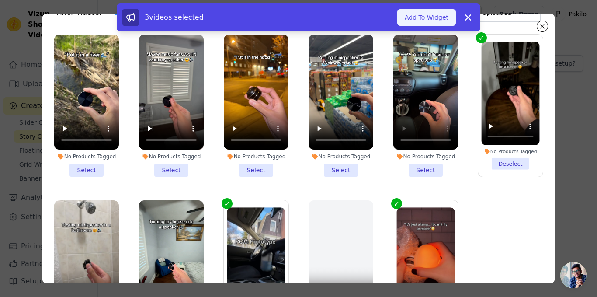
click at [437, 15] on button "Add To Widget" at bounding box center [426, 17] width 59 height 17
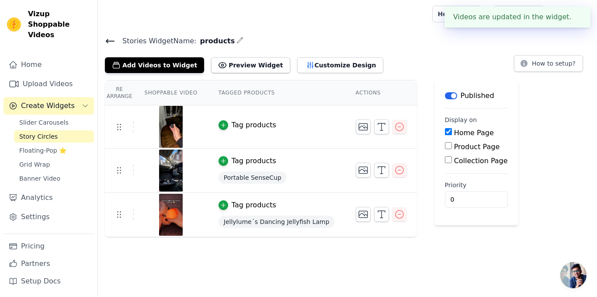
drag, startPoint x: 247, startPoint y: 260, endPoint x: 225, endPoint y: 268, distance: 22.8
click at [225, 237] on html "Videos are updated in the widget. ✖ Vizup Shoppable Videos Home Upload Videos C…" at bounding box center [298, 118] width 597 height 237
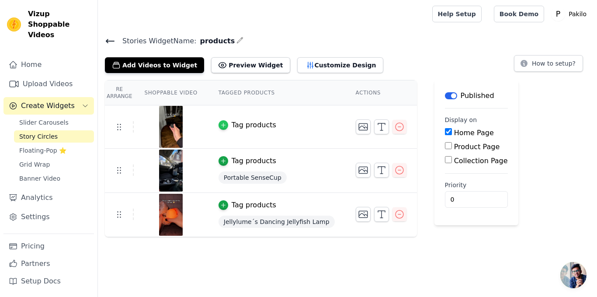
click at [220, 126] on icon "button" at bounding box center [223, 125] width 6 height 6
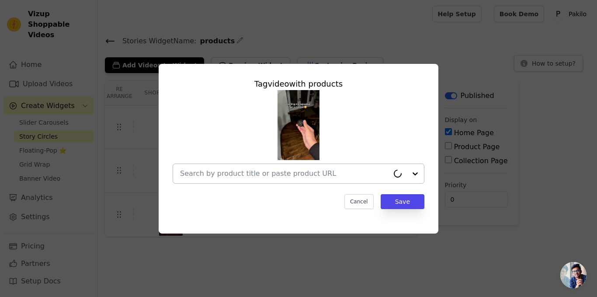
click at [311, 176] on input "text" at bounding box center [284, 173] width 209 height 10
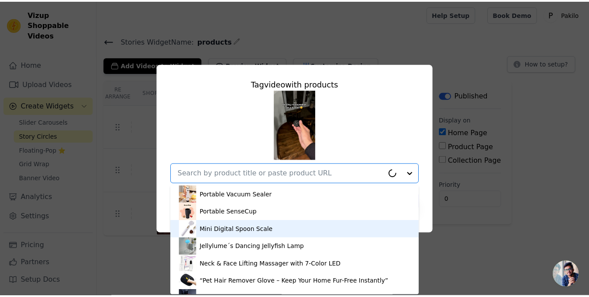
scroll to position [15, 0]
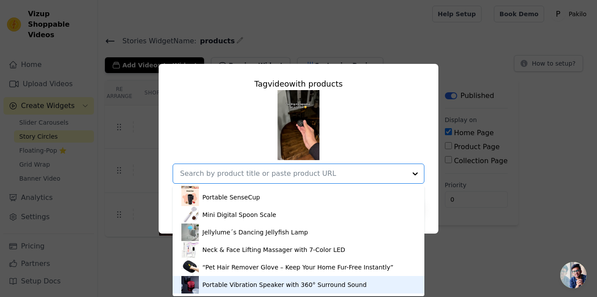
click at [216, 285] on div "Portable Vibration Speaker with 360° Surround Sound" at bounding box center [284, 284] width 164 height 9
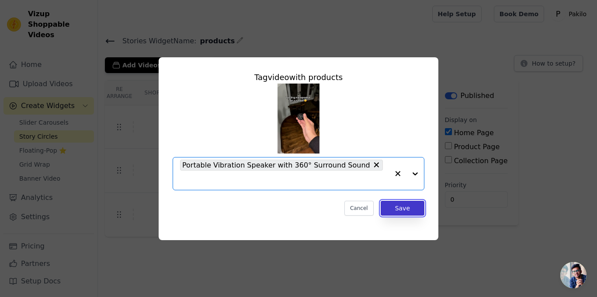
click at [396, 204] on button "Save" at bounding box center [402, 207] width 44 height 15
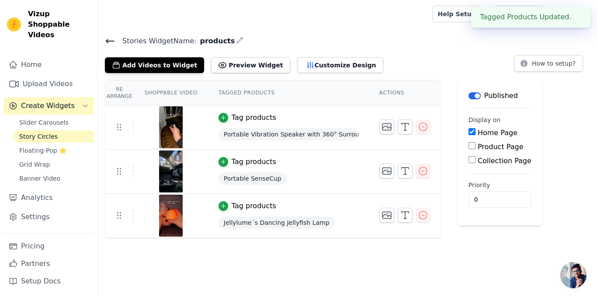
drag, startPoint x: 293, startPoint y: 259, endPoint x: 251, endPoint y: 268, distance: 42.8
click at [251, 238] on html "Tagged Products Updated. ✖ Vizup Shoppable Videos Home Upload Videos Create Wid…" at bounding box center [298, 119] width 597 height 238
click at [35, 158] on link "Grid Wrap" at bounding box center [54, 164] width 80 height 12
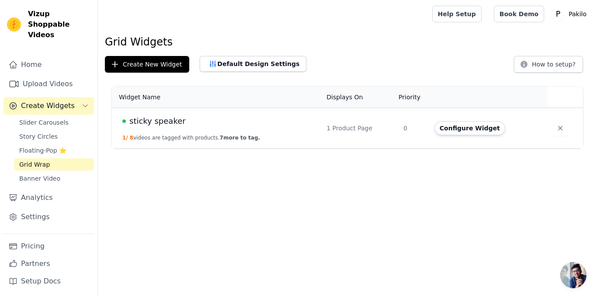
drag, startPoint x: 311, startPoint y: 176, endPoint x: 340, endPoint y: 216, distance: 48.8
click at [340, 148] on html "Vizup Shoppable Videos Home Upload Videos Create Widgets Slider Carousels Story…" at bounding box center [298, 74] width 597 height 148
click at [460, 129] on button "Configure Widget" at bounding box center [469, 128] width 71 height 14
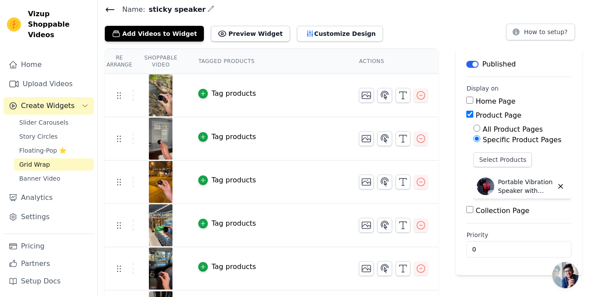
scroll to position [155, 0]
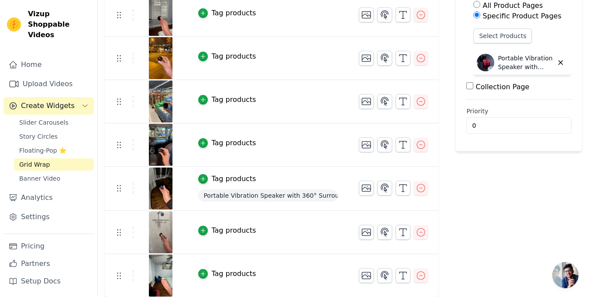
click at [217, 177] on div "Tag products" at bounding box center [233, 178] width 45 height 10
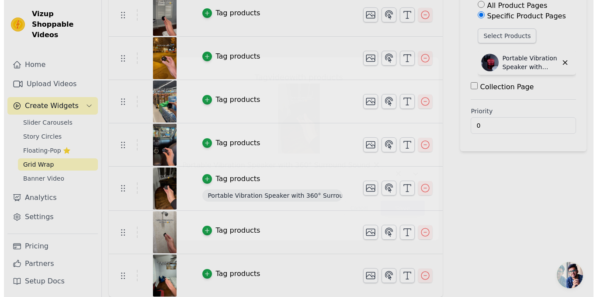
scroll to position [0, 0]
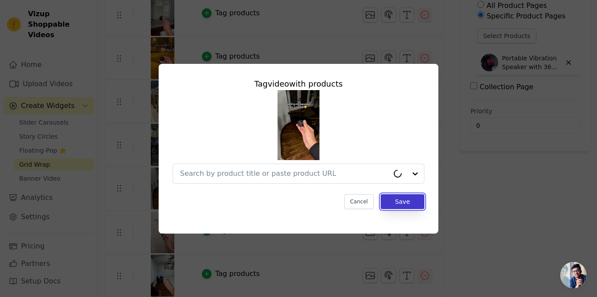
click at [390, 194] on button "Save" at bounding box center [402, 201] width 44 height 15
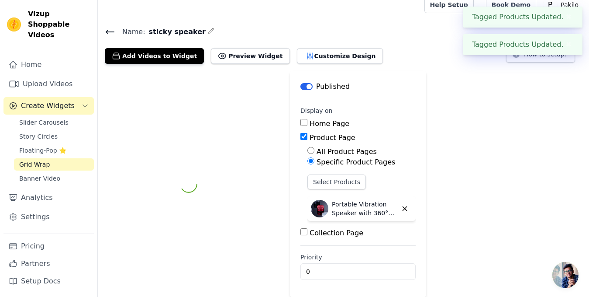
scroll to position [154, 0]
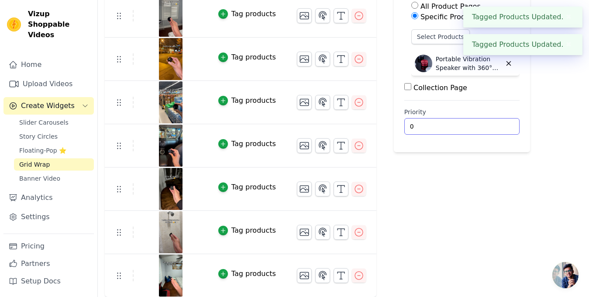
drag, startPoint x: 495, startPoint y: 196, endPoint x: 487, endPoint y: 215, distance: 20.6
click at [487, 215] on div "Label Published Display on Home Page Product Page All Product Pages Specific Pr…" at bounding box center [462, 111] width 136 height 371
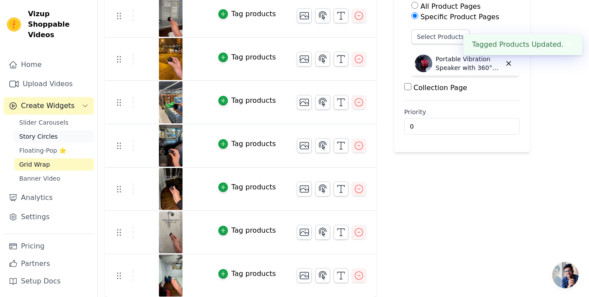
click at [27, 132] on span "Story Circles" at bounding box center [38, 136] width 38 height 9
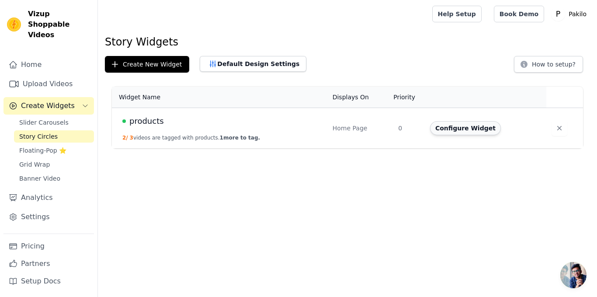
click at [458, 128] on button "Configure Widget" at bounding box center [465, 128] width 71 height 14
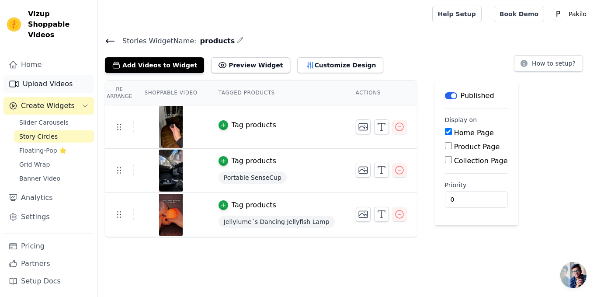
click at [43, 75] on link "Upload Videos" at bounding box center [48, 83] width 90 height 17
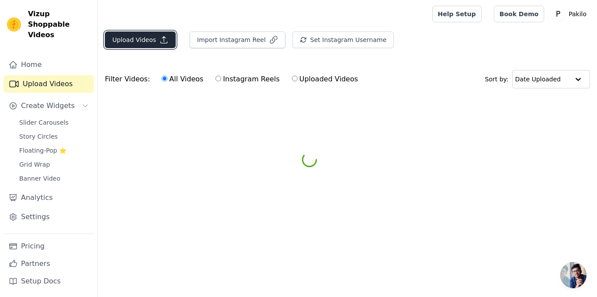
click at [146, 41] on button "Upload Videos" at bounding box center [140, 39] width 71 height 17
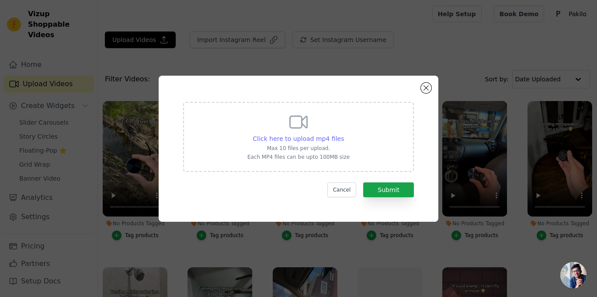
click at [320, 139] on span "Click here to upload mp4 files" at bounding box center [298, 138] width 91 height 7
click at [343, 134] on input "Click here to upload mp4 files Max 10 files per upload. Each MP4 files can be u…" at bounding box center [343, 134] width 0 height 0
click at [422, 87] on button "Close modal" at bounding box center [426, 88] width 10 height 10
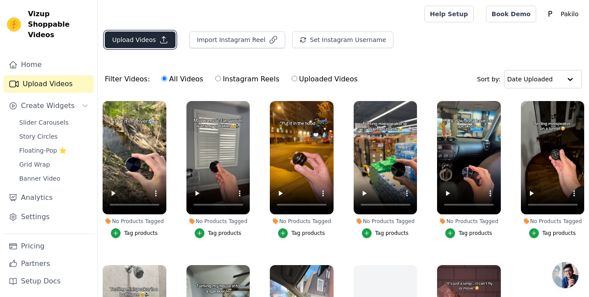
click at [165, 38] on icon "button" at bounding box center [163, 39] width 9 height 9
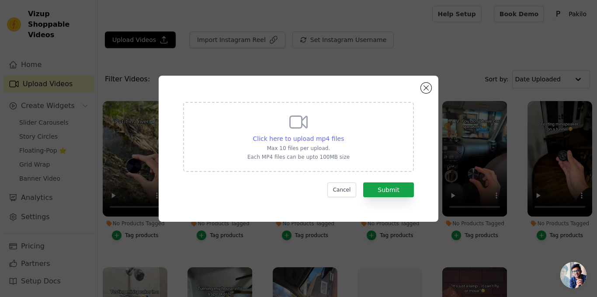
click at [277, 137] on span "Click here to upload mp4 files" at bounding box center [298, 138] width 91 height 7
click at [343, 134] on input "Click here to upload mp4 files Max 10 files per upload. Each MP4 files can be u…" at bounding box center [343, 134] width 0 height 0
click at [329, 139] on span "Click here to upload mp4 files" at bounding box center [298, 138] width 91 height 7
click at [343, 134] on input "Click here to upload mp4 files Max 10 files per upload. Each MP4 files can be u…" at bounding box center [343, 134] width 0 height 0
type input "C:\fakepath\snaptik_7524101841131425029_hd.mp4"
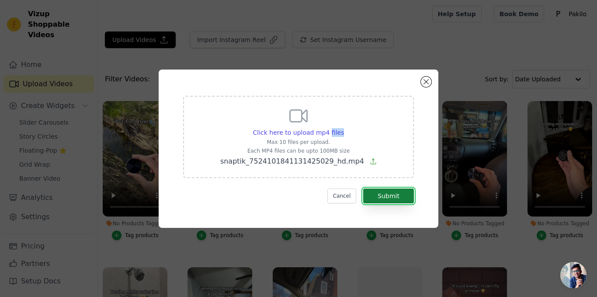
click at [376, 193] on button "Submit" at bounding box center [388, 195] width 51 height 15
click at [398, 194] on button "Submit" at bounding box center [388, 195] width 51 height 15
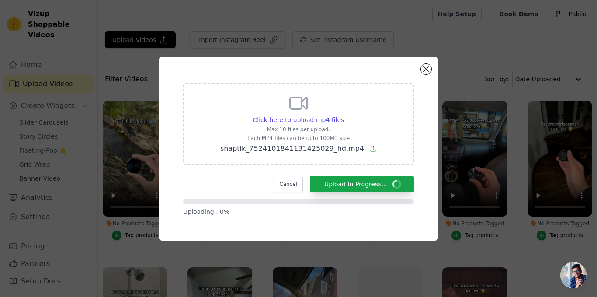
click at [383, 206] on div "Uploading... 0 %" at bounding box center [298, 207] width 231 height 17
drag, startPoint x: 235, startPoint y: 186, endPoint x: 218, endPoint y: 192, distance: 18.5
click at [218, 192] on form "Click here to upload mp4 files Max 10 files per upload. Each MP4 files can be u…" at bounding box center [298, 149] width 231 height 133
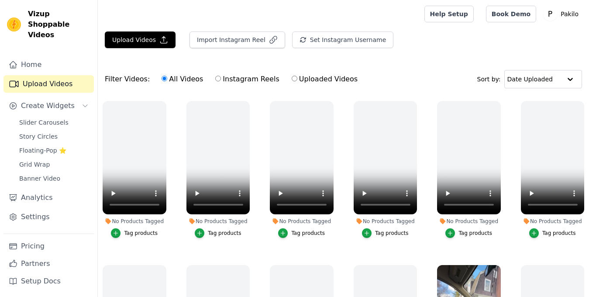
drag, startPoint x: 256, startPoint y: 132, endPoint x: 249, endPoint y: 133, distance: 7.0
click at [249, 133] on div "No Products Tagged Tag products" at bounding box center [218, 171] width 73 height 150
click at [246, 104] on icon "button" at bounding box center [247, 102] width 3 height 3
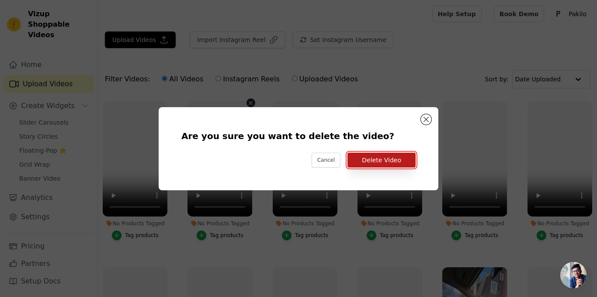
click at [371, 162] on button "Delete Video" at bounding box center [381, 159] width 68 height 15
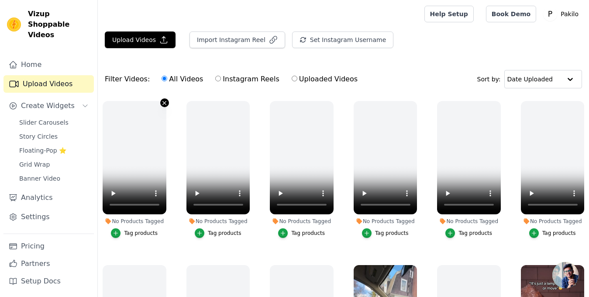
click at [162, 104] on icon "button" at bounding box center [164, 103] width 7 height 7
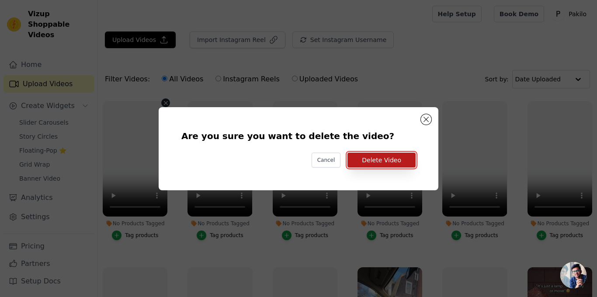
click at [381, 154] on button "Delete Video" at bounding box center [381, 159] width 68 height 15
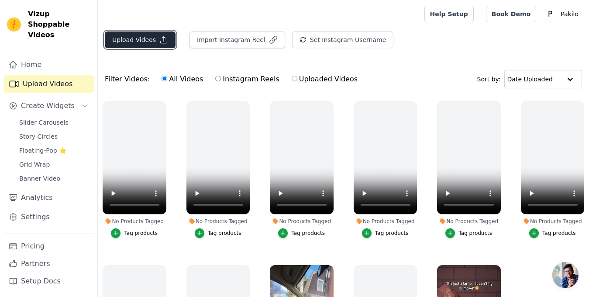
click at [136, 44] on button "Upload Videos" at bounding box center [140, 39] width 71 height 17
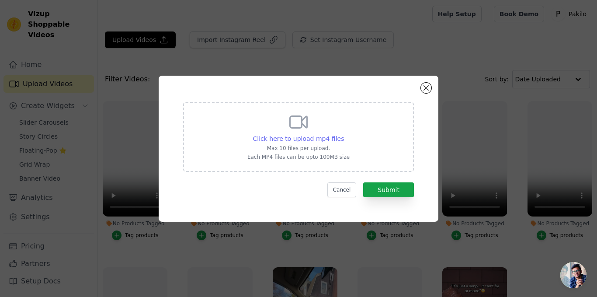
click at [337, 141] on span "Click here to upload mp4 files" at bounding box center [298, 138] width 91 height 7
click at [343, 134] on input "Click here to upload mp4 files Max 10 files per upload. Each MP4 files can be u…" at bounding box center [343, 134] width 0 height 0
type input "C:\fakepath\snaptik_7524101841131425029_hd.mp4"
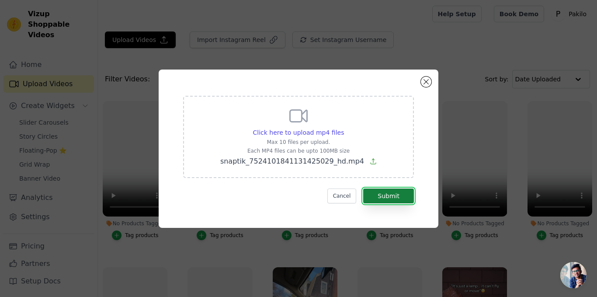
click at [406, 195] on button "Submit" at bounding box center [388, 195] width 51 height 15
click at [392, 200] on button "Submit" at bounding box center [388, 195] width 51 height 15
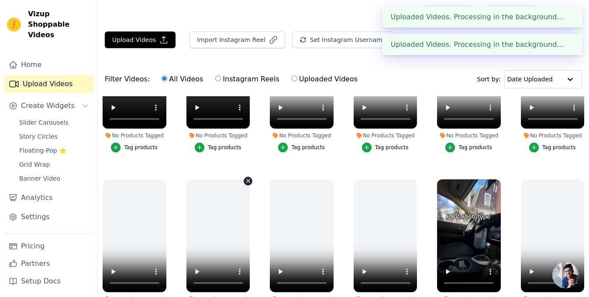
scroll to position [131, 0]
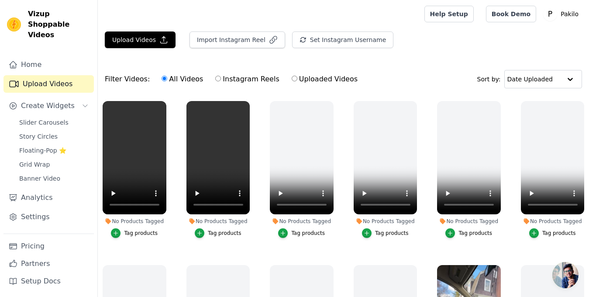
drag, startPoint x: 175, startPoint y: 110, endPoint x: 169, endPoint y: 117, distance: 9.3
click at [169, 117] on div "No Products Tagged Tag products" at bounding box center [134, 171] width 73 height 150
click at [173, 143] on ul "No Products Tagged Tag products No Products Tagged Tag products No Products Tag…" at bounding box center [343, 230] width 491 height 269
drag, startPoint x: 173, startPoint y: 162, endPoint x: 170, endPoint y: 167, distance: 5.7
click at [170, 167] on ul "No Products Tagged Tag products No Products Tagged Tag products No Products Tag…" at bounding box center [343, 230] width 491 height 269
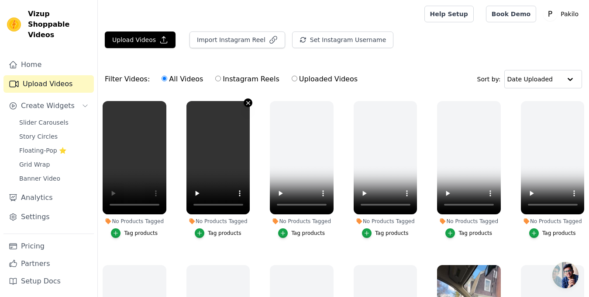
click at [245, 105] on icon "button" at bounding box center [248, 103] width 7 height 7
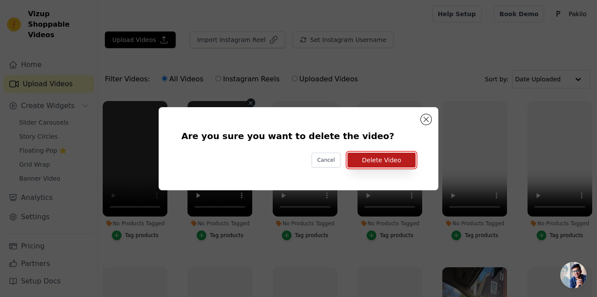
click at [376, 155] on button "Delete Video" at bounding box center [381, 159] width 68 height 15
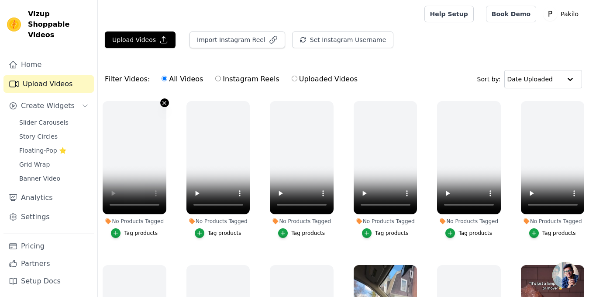
click at [165, 104] on icon "button" at bounding box center [164, 102] width 3 height 3
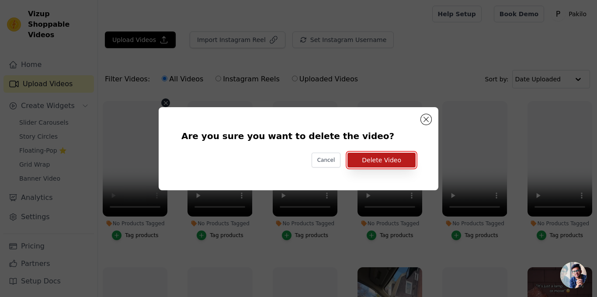
click at [375, 158] on button "Delete Video" at bounding box center [381, 159] width 68 height 15
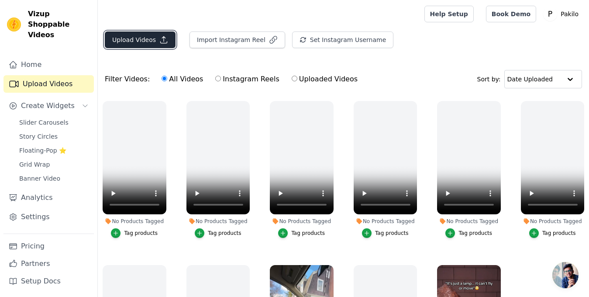
click at [136, 42] on button "Upload Videos" at bounding box center [140, 39] width 71 height 17
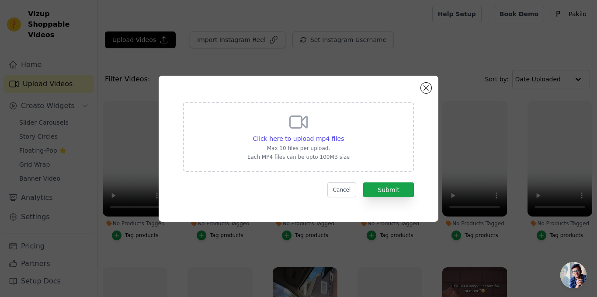
click at [293, 143] on div "Click here to upload mp4 files Max 10 files per upload. Each MP4 files can be u…" at bounding box center [298, 135] width 102 height 49
click at [343, 134] on input "Click here to upload mp4 files Max 10 files per upload. Each MP4 files can be u…" at bounding box center [343, 134] width 0 height 0
type input "C:\fakepath\snaptik_7499240719047986487_hd.mp4"
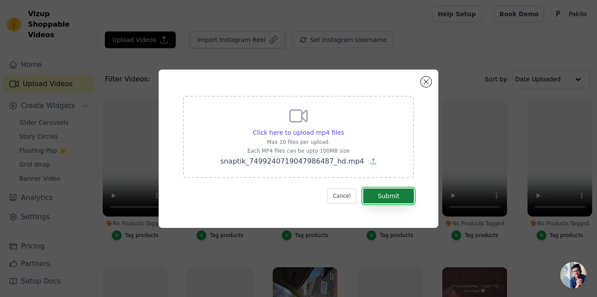
click at [404, 198] on button "Submit" at bounding box center [388, 195] width 51 height 15
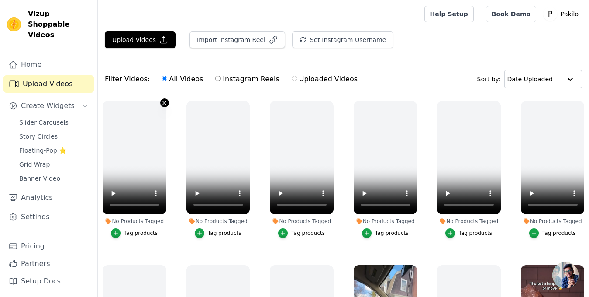
click at [166, 103] on icon "button" at bounding box center [164, 103] width 7 height 7
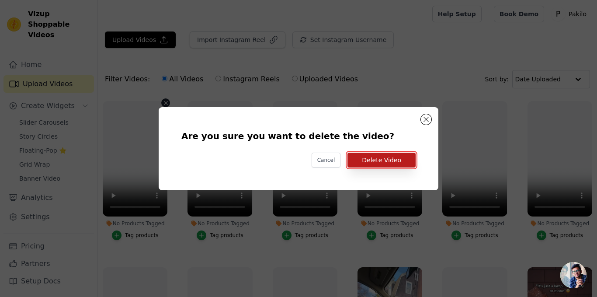
click at [395, 163] on button "Delete Video" at bounding box center [381, 159] width 68 height 15
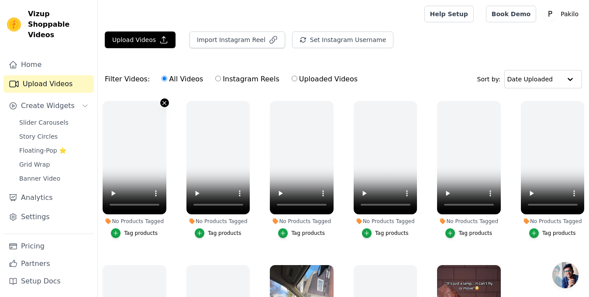
click at [163, 104] on icon "button" at bounding box center [164, 103] width 7 height 7
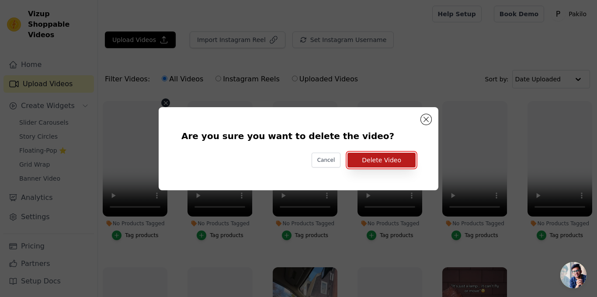
click at [374, 165] on button "Delete Video" at bounding box center [381, 159] width 68 height 15
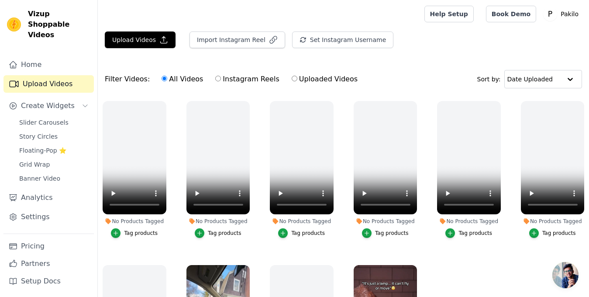
drag, startPoint x: 261, startPoint y: 146, endPoint x: 257, endPoint y: 152, distance: 7.3
click at [257, 152] on ul "No Products Tagged Tag products No Products Tagged Tag products No Products Tag…" at bounding box center [343, 230] width 491 height 269
click at [43, 160] on span "Grid Wrap" at bounding box center [34, 164] width 31 height 9
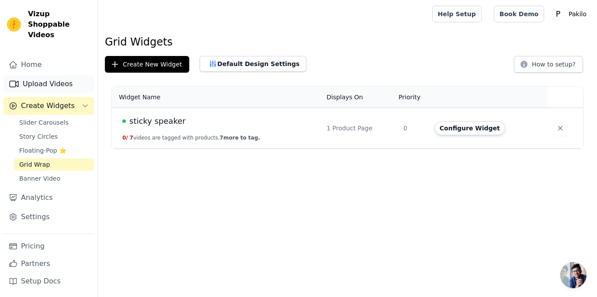
click at [40, 77] on link "Upload Videos" at bounding box center [48, 83] width 90 height 17
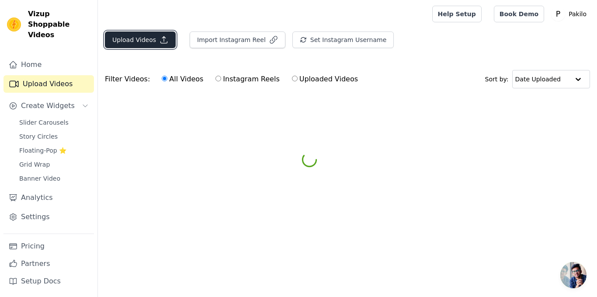
click at [147, 45] on button "Upload Videos" at bounding box center [140, 39] width 71 height 17
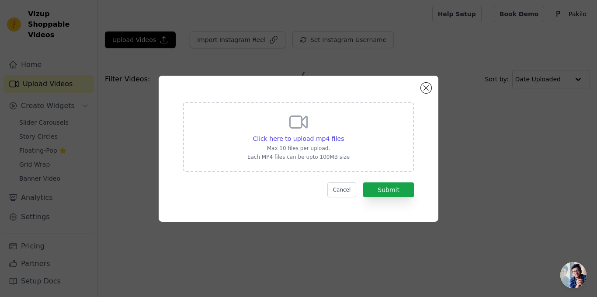
click at [331, 132] on div "Click here to upload mp4 files Max 10 files per upload. Each MP4 files can be u…" at bounding box center [298, 135] width 102 height 49
click at [343, 134] on input "Click here to upload mp4 files Max 10 files per upload. Each MP4 files can be u…" at bounding box center [343, 134] width 0 height 0
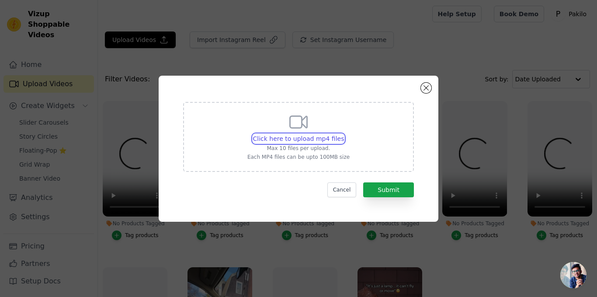
type input "C:\fakepath\snaptik_7499240719047986487_hd.mp4"
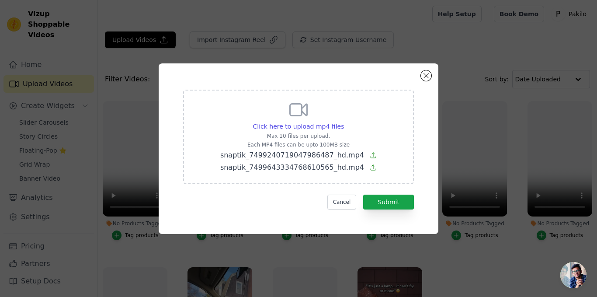
click at [404, 210] on div "Click here to upload mp4 files Max 10 files per upload. Each MP4 files can be u…" at bounding box center [298, 148] width 248 height 139
click at [404, 200] on button "Submit" at bounding box center [388, 201] width 51 height 15
click at [395, 200] on button "Submit" at bounding box center [388, 201] width 51 height 15
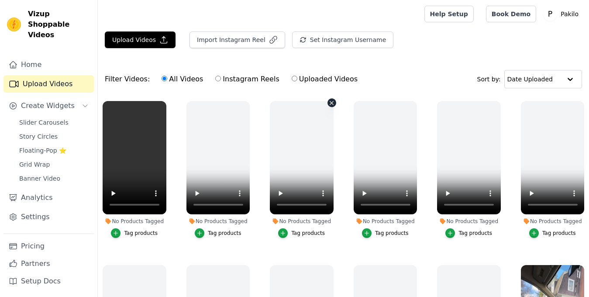
drag, startPoint x: 330, startPoint y: 130, endPoint x: 336, endPoint y: 119, distance: 12.1
click at [336, 119] on ul "No Products Tagged Tag products No Products Tagged Tag products No Products Tag…" at bounding box center [343, 230] width 491 height 269
click at [412, 104] on icon "button" at bounding box center [415, 103] width 7 height 7
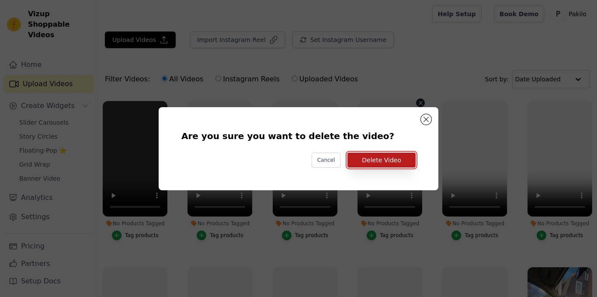
click at [384, 161] on button "Delete Video" at bounding box center [381, 159] width 68 height 15
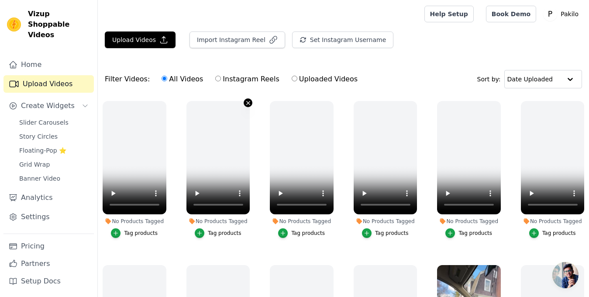
click at [245, 104] on icon "button" at bounding box center [248, 103] width 7 height 7
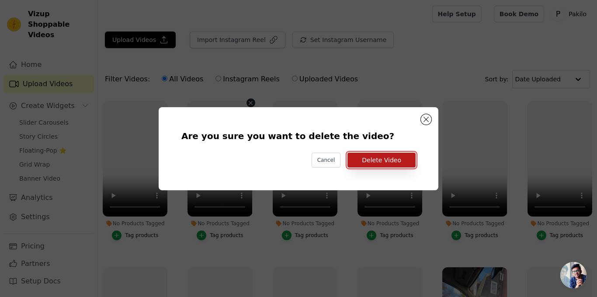
click at [366, 157] on button "Delete Video" at bounding box center [381, 159] width 68 height 15
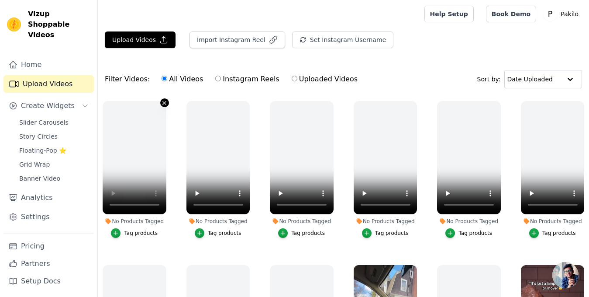
click at [164, 103] on icon "button" at bounding box center [164, 102] width 3 height 3
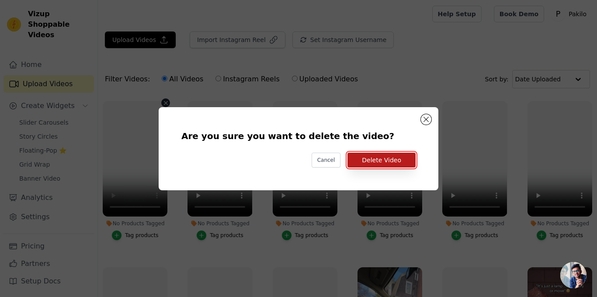
click at [366, 162] on button "Delete Video" at bounding box center [381, 159] width 68 height 15
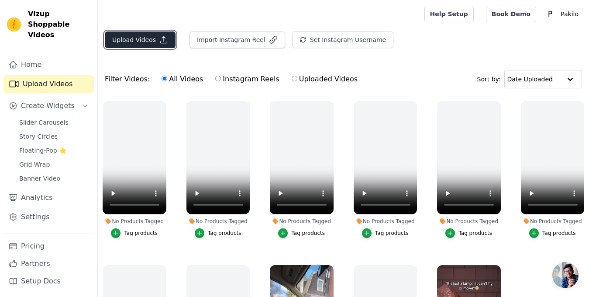
click at [139, 43] on button "Upload Videos" at bounding box center [140, 39] width 71 height 17
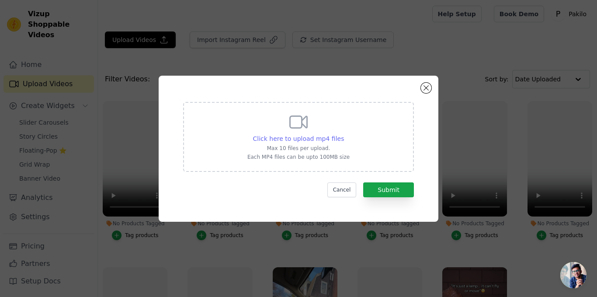
click at [300, 138] on span "Click here to upload mp4 files" at bounding box center [298, 138] width 91 height 7
click at [343, 134] on input "Click here to upload mp4 files Max 10 files per upload. Each MP4 files can be u…" at bounding box center [343, 134] width 0 height 0
type input "C:\fakepath\snaptik_7489703914833546551_hd.mp4"
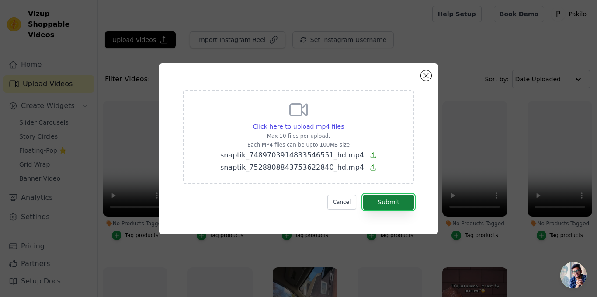
click at [400, 200] on button "Submit" at bounding box center [388, 201] width 51 height 15
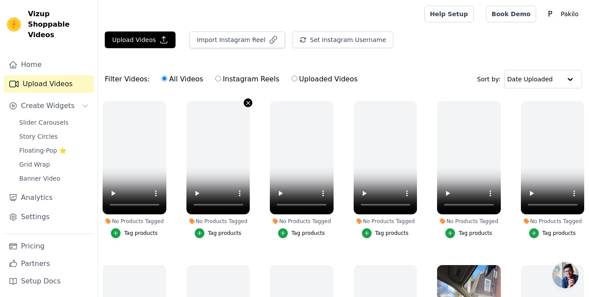
click at [245, 105] on icon "button" at bounding box center [248, 103] width 7 height 7
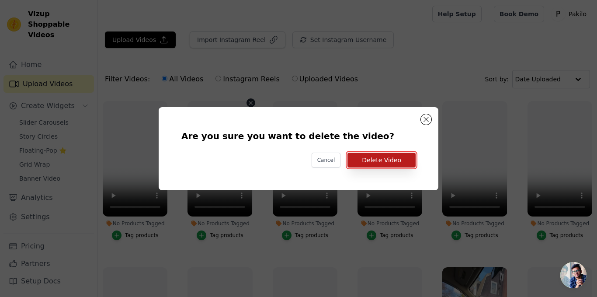
click at [365, 164] on button "Delete Video" at bounding box center [381, 159] width 68 height 15
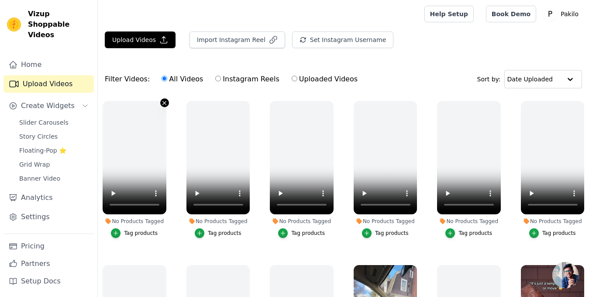
click at [161, 106] on button "No Products Tagged Tag products" at bounding box center [164, 102] width 9 height 9
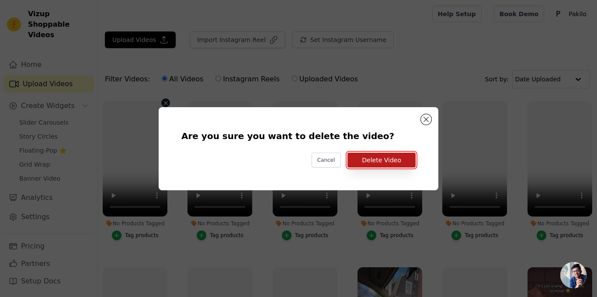
click at [387, 166] on button "Delete Video" at bounding box center [381, 159] width 68 height 15
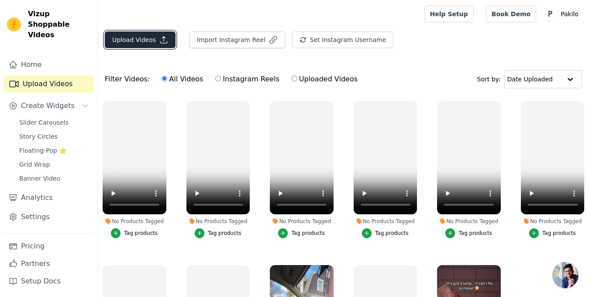
click at [160, 36] on icon "button" at bounding box center [163, 39] width 9 height 9
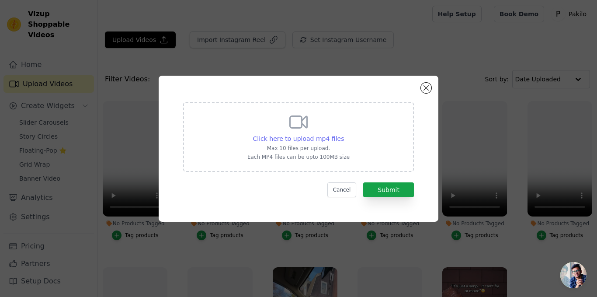
click at [317, 135] on span "Click here to upload mp4 files" at bounding box center [298, 138] width 91 height 7
click at [343, 134] on input "Click here to upload mp4 files Max 10 files per upload. Each MP4 files can be u…" at bounding box center [343, 134] width 0 height 0
type input "C:\fakepath\hex-c05b985a76b74db9ba7fb4c36e7b35ba.mp4"
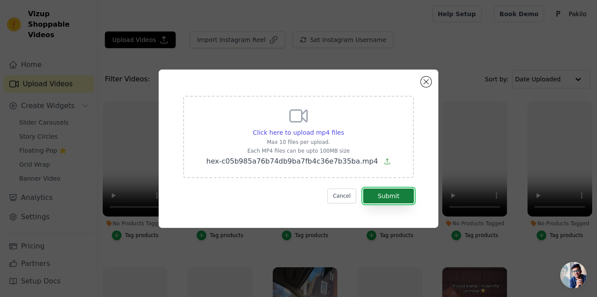
click at [397, 197] on button "Submit" at bounding box center [388, 195] width 51 height 15
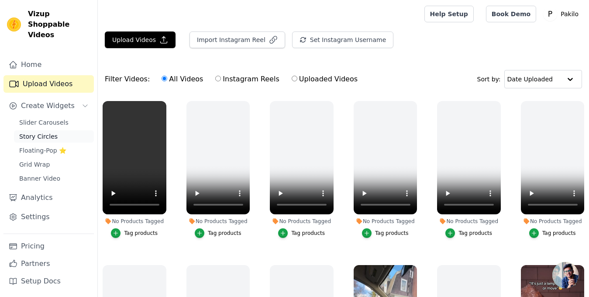
click at [39, 132] on span "Story Circles" at bounding box center [38, 136] width 38 height 9
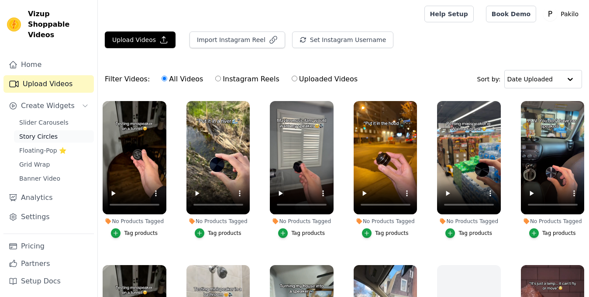
click at [40, 130] on link "Story Circles" at bounding box center [54, 136] width 80 height 12
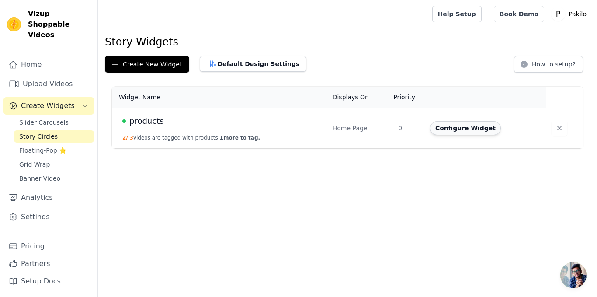
click at [432, 132] on button "Configure Widget" at bounding box center [465, 128] width 71 height 14
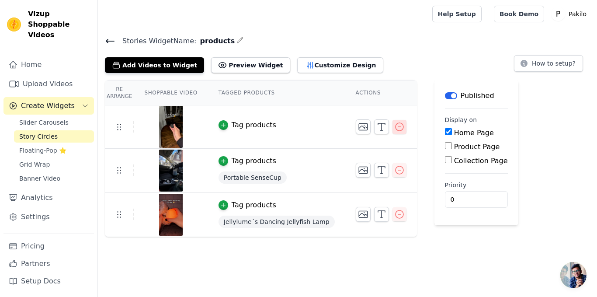
click at [392, 131] on button "button" at bounding box center [399, 127] width 14 height 14
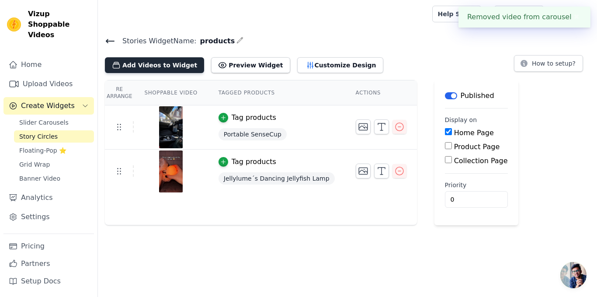
click at [143, 63] on button "Add Videos to Widget" at bounding box center [154, 65] width 99 height 16
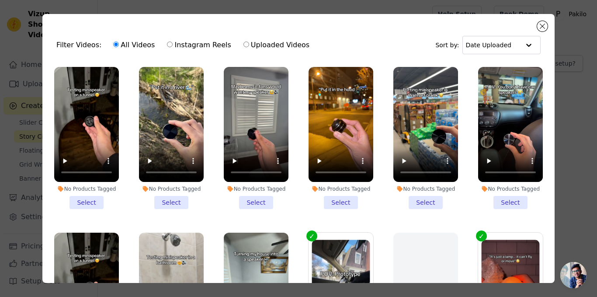
click at [80, 200] on li "No Products Tagged Select" at bounding box center [86, 138] width 65 height 142
click at [0, 0] on input "No Products Tagged Select" at bounding box center [0, 0] width 0 height 0
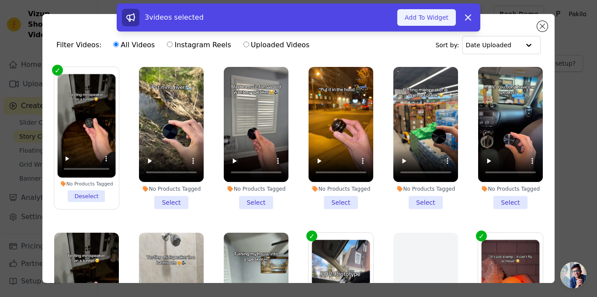
click at [408, 16] on button "Add To Widget" at bounding box center [426, 17] width 59 height 17
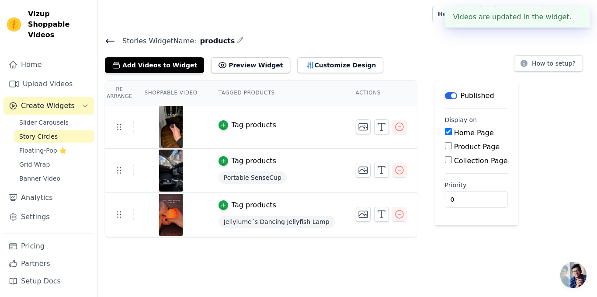
click at [571, 22] on button "✖" at bounding box center [576, 17] width 10 height 10
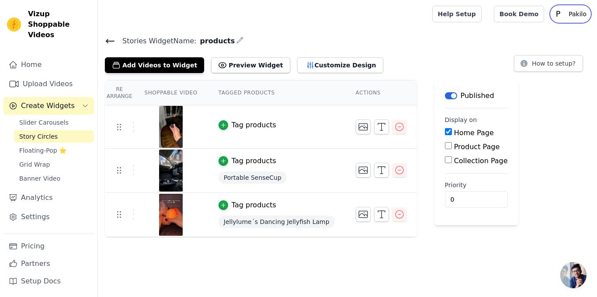
click at [569, 19] on p "Pakilo" at bounding box center [577, 14] width 25 height 16
drag, startPoint x: 543, startPoint y: 34, endPoint x: 373, endPoint y: 38, distance: 170.4
click at [373, 38] on h4 "Stories Widget Name: products" at bounding box center [347, 41] width 485 height 12
click at [231, 129] on div "Tag products" at bounding box center [253, 125] width 45 height 10
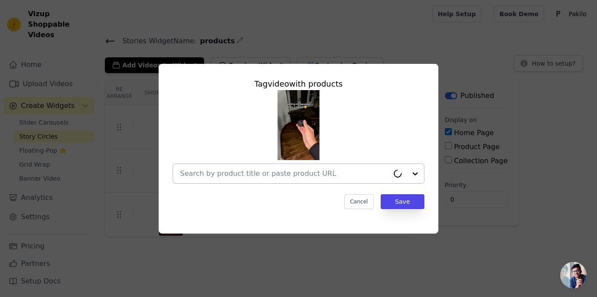
click at [295, 181] on div at bounding box center [284, 173] width 209 height 19
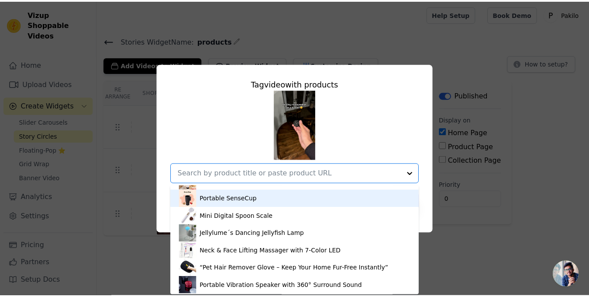
scroll to position [15, 0]
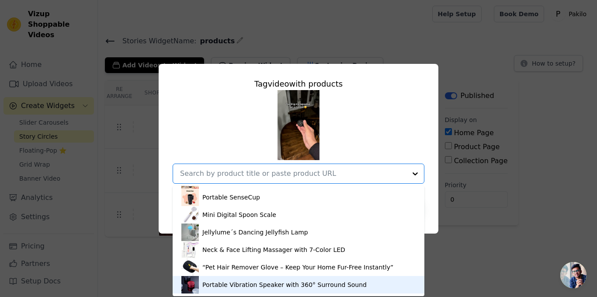
click at [207, 280] on div "Portable Vibration Speaker with 360° Surround Sound" at bounding box center [284, 284] width 164 height 9
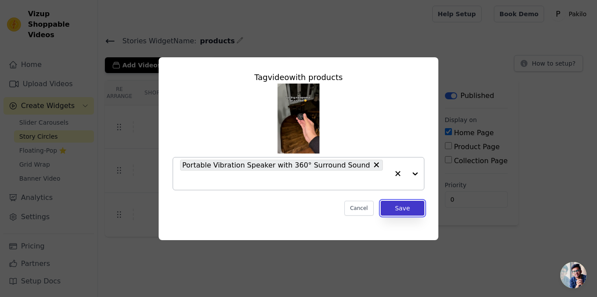
click at [389, 200] on button "Save" at bounding box center [402, 207] width 44 height 15
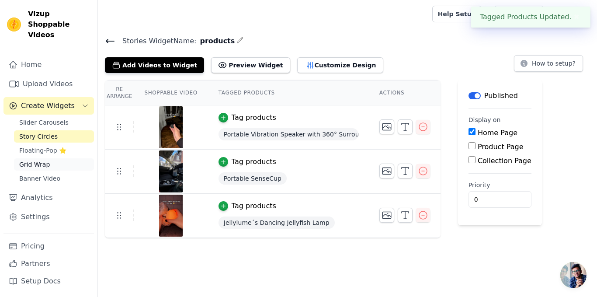
click at [38, 160] on span "Grid Wrap" at bounding box center [34, 164] width 31 height 9
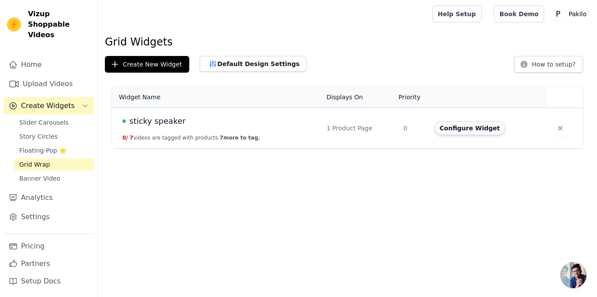
click at [477, 130] on button "Configure Widget" at bounding box center [469, 128] width 71 height 14
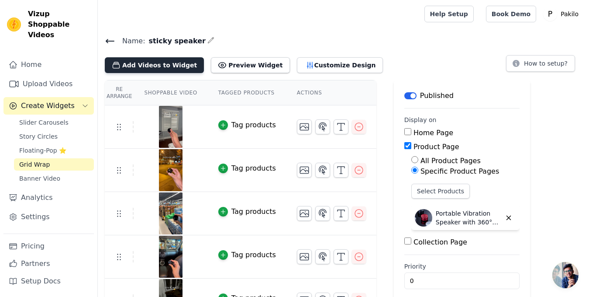
click at [147, 69] on button "Add Videos to Widget" at bounding box center [154, 65] width 99 height 16
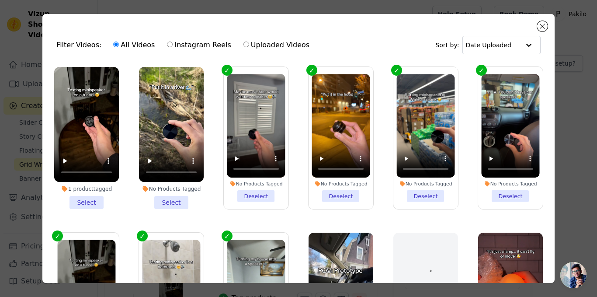
click at [174, 191] on li "No Products Tagged Select" at bounding box center [171, 138] width 65 height 142
click at [0, 0] on input "No Products Tagged Select" at bounding box center [0, 0] width 0 height 0
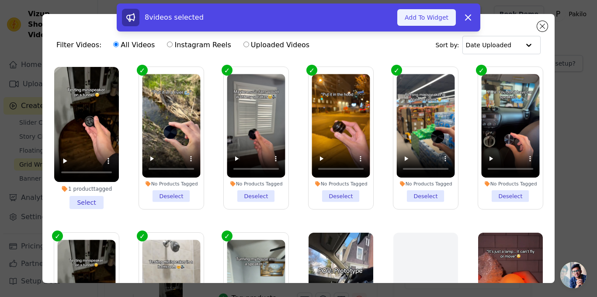
click at [431, 13] on button "Add To Widget" at bounding box center [426, 17] width 59 height 17
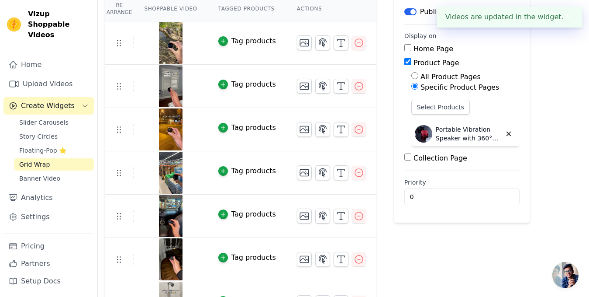
scroll to position [87, 0]
